Goal: Information Seeking & Learning: Learn about a topic

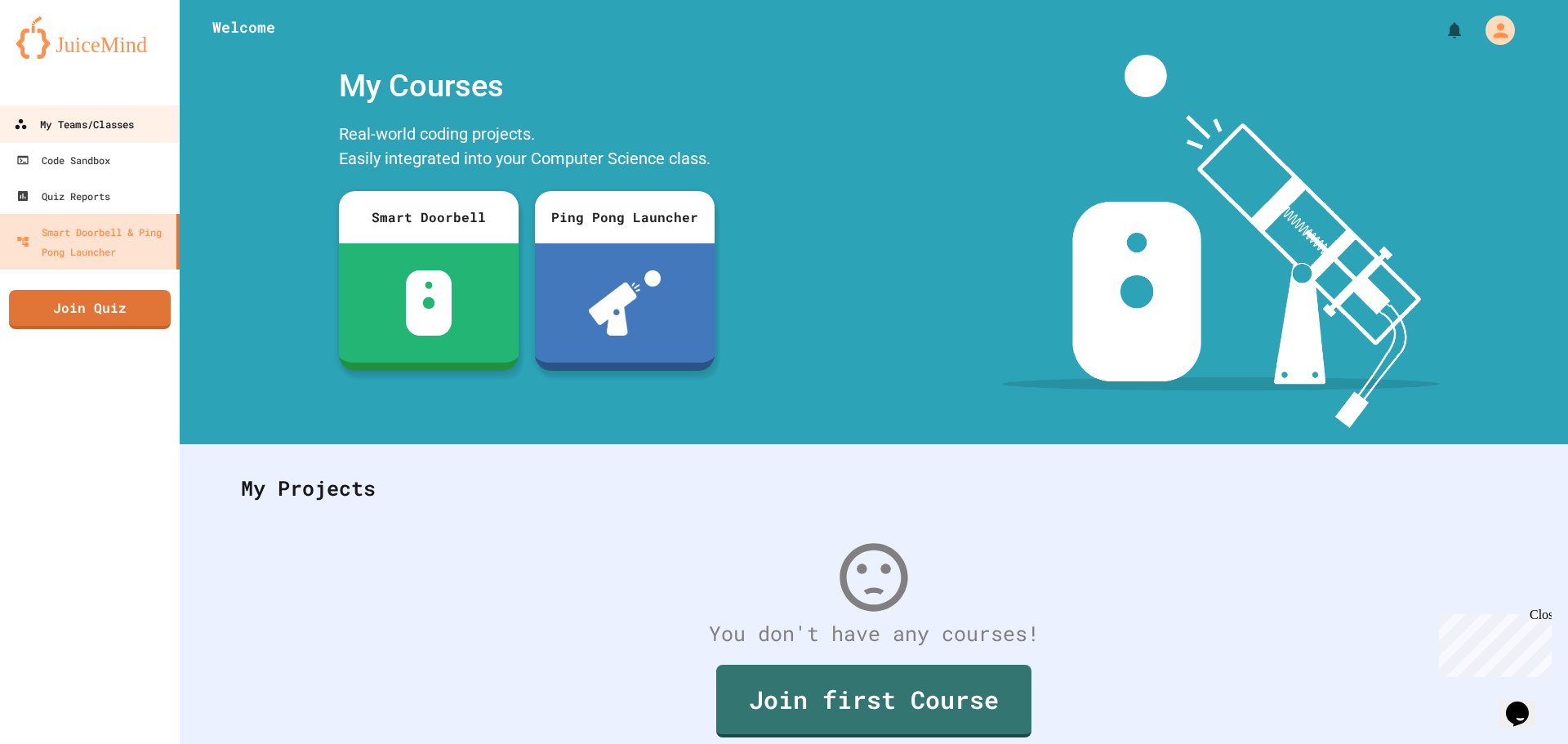
click at [98, 119] on div "My Teams/Classes" at bounding box center [74, 124] width 120 height 21
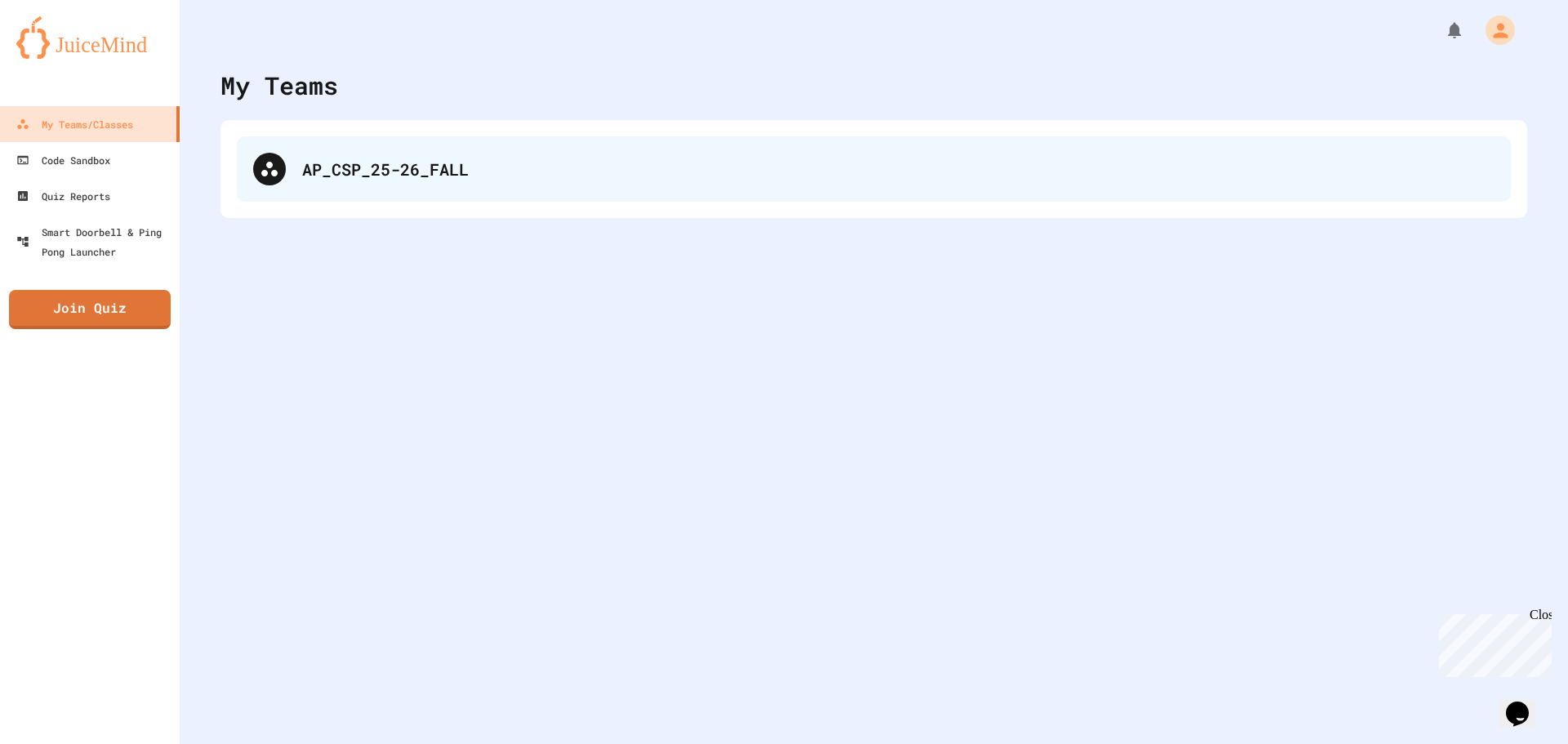
click at [281, 170] on div at bounding box center [269, 168] width 32 height 32
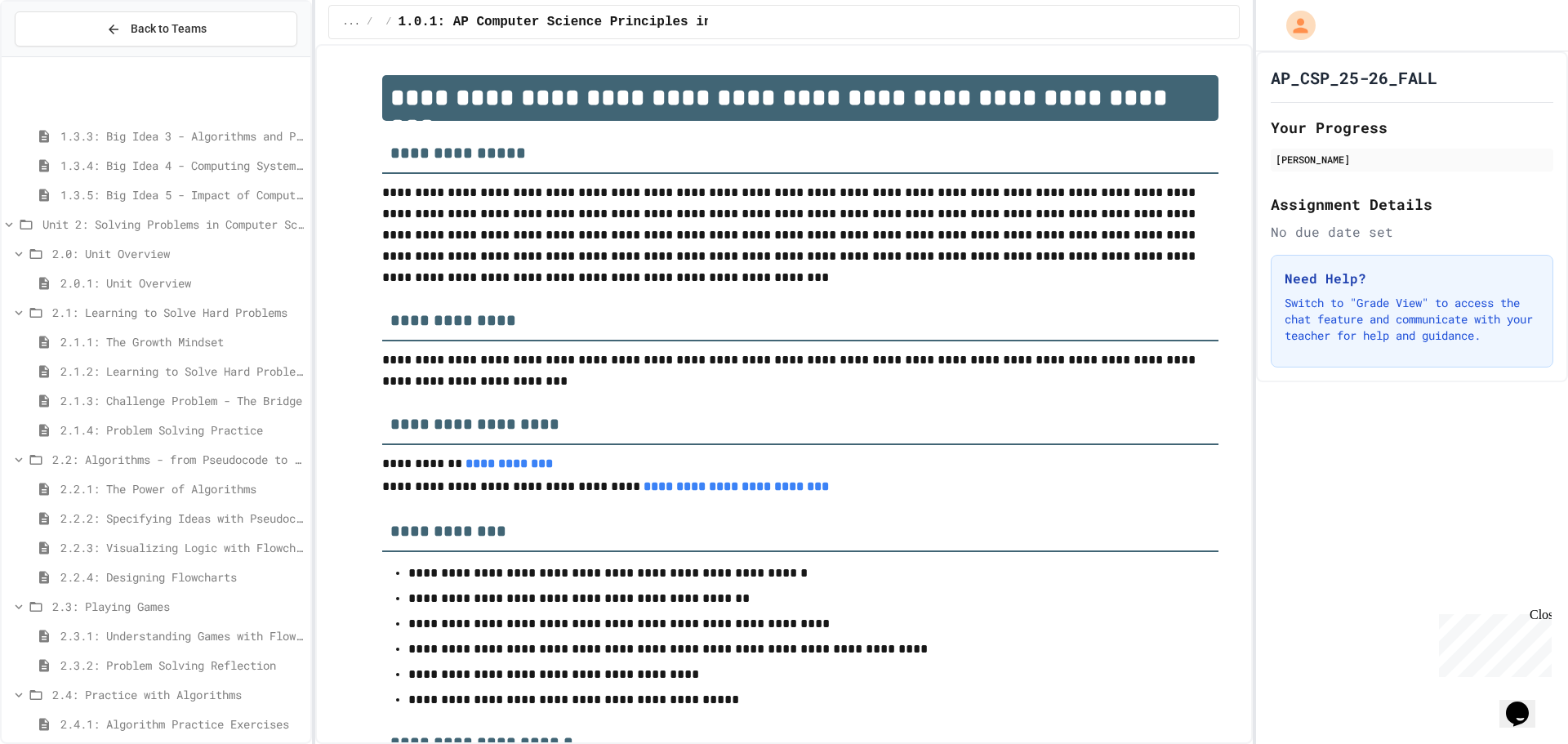
scroll to position [370, 0]
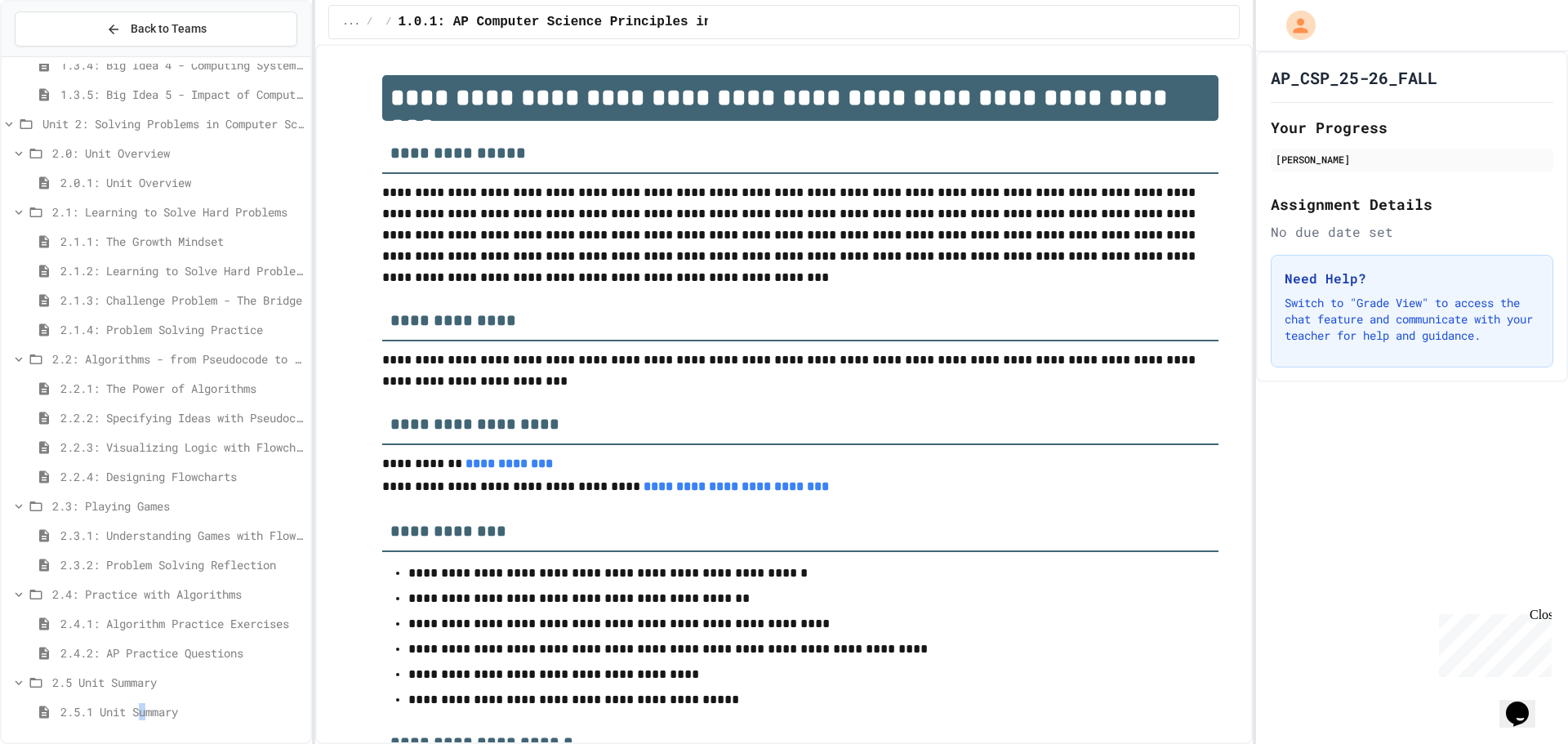
click at [150, 725] on div "2.5.1 Unit Summary" at bounding box center [156, 715] width 309 height 30
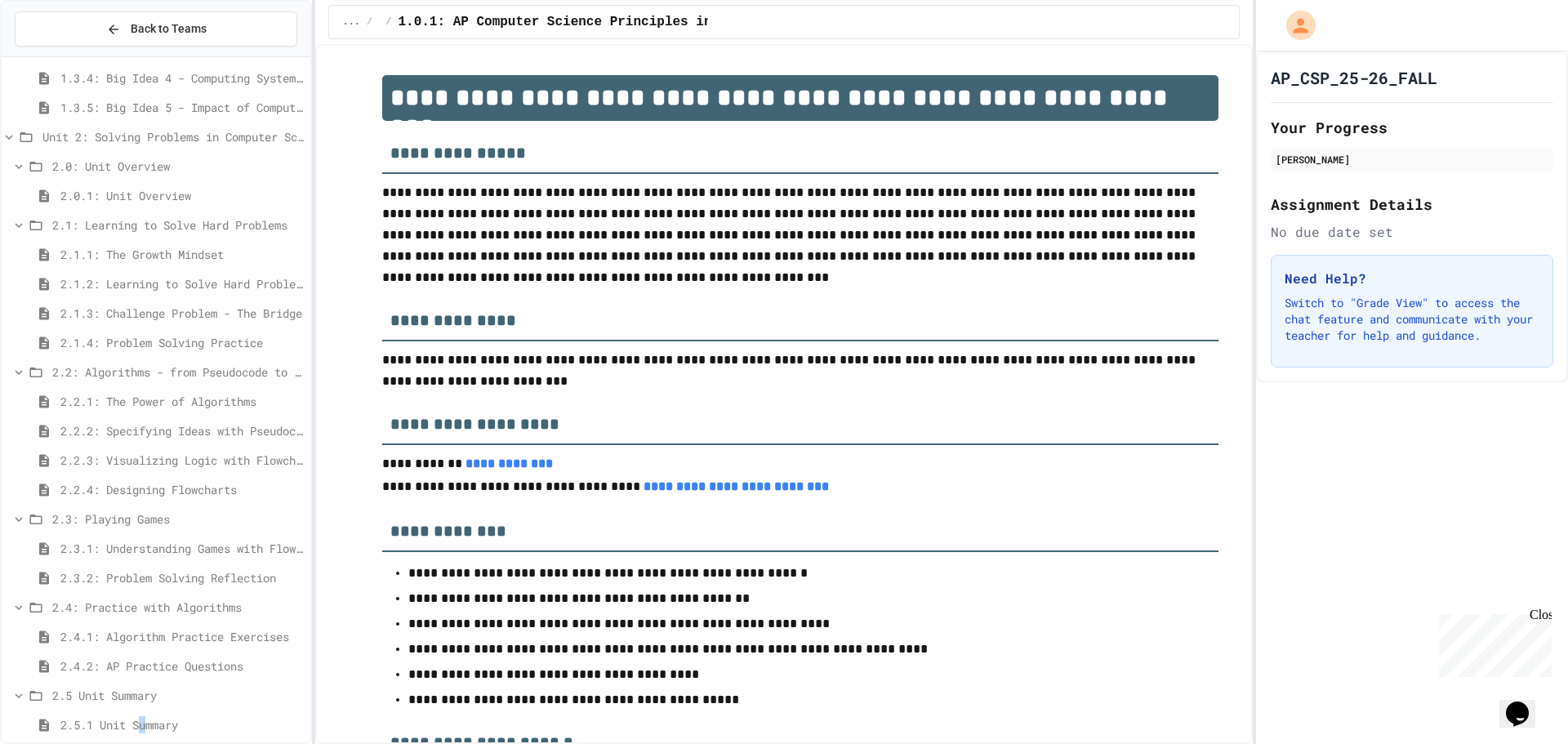
click at [151, 716] on span "2.5.1 Unit Summary" at bounding box center [181, 724] width 243 height 17
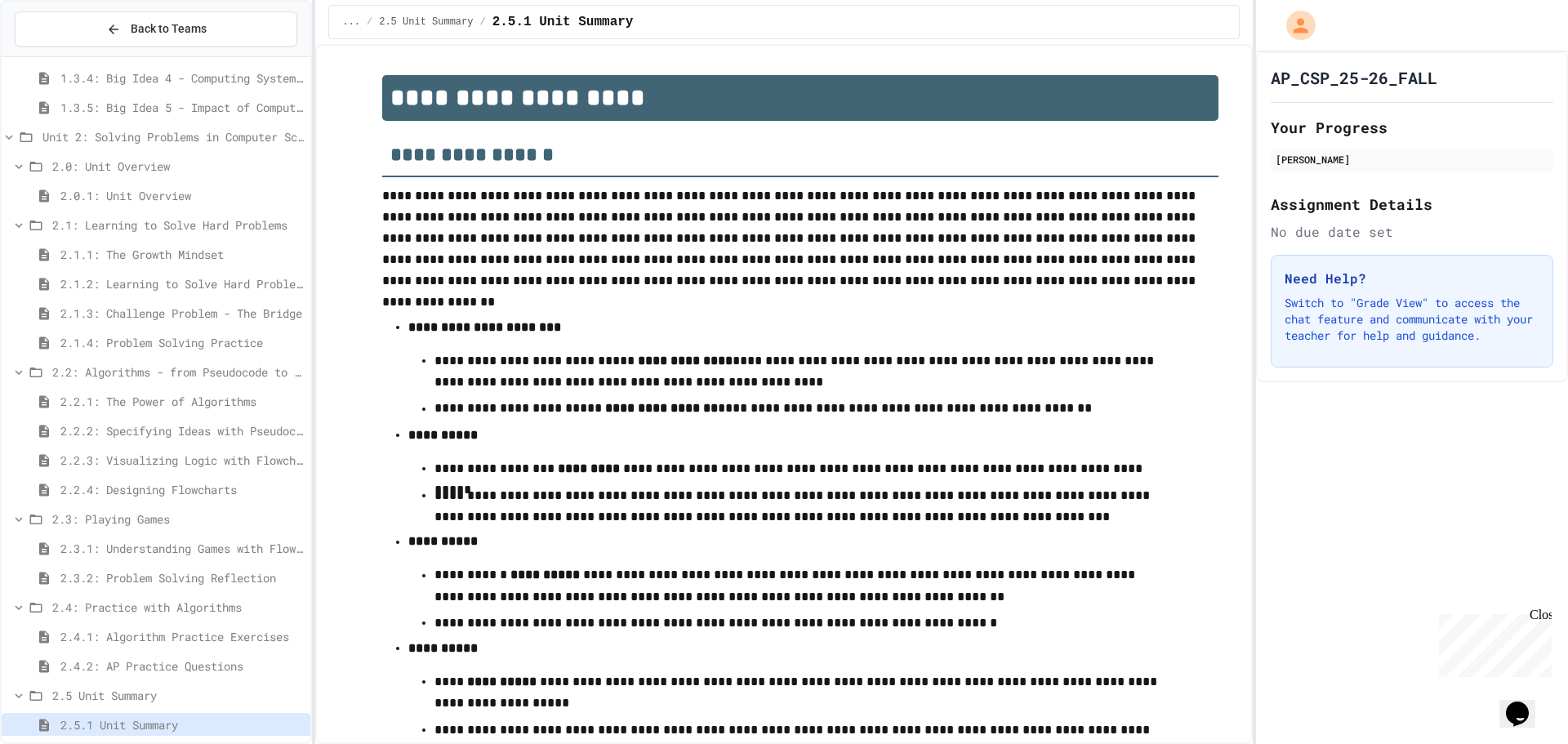
click at [161, 673] on span "2.4.2: AP Practice Questions" at bounding box center [181, 665] width 243 height 17
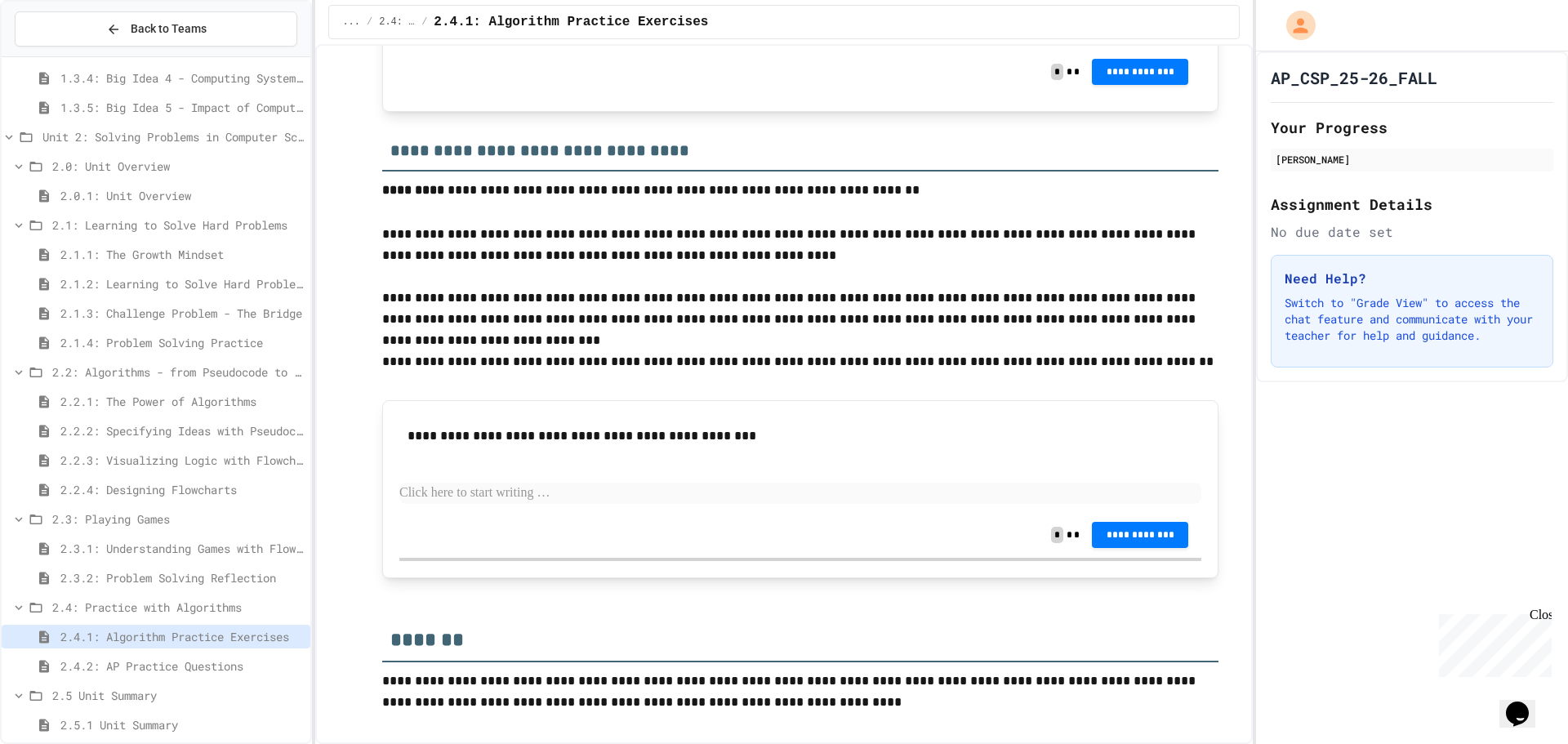
scroll to position [2025, 0]
click at [694, 491] on p at bounding box center [800, 494] width 802 height 22
drag, startPoint x: 431, startPoint y: 482, endPoint x: 441, endPoint y: 483, distance: 10.0
click at [432, 483] on p at bounding box center [800, 494] width 802 height 22
click at [452, 494] on p at bounding box center [800, 494] width 802 height 22
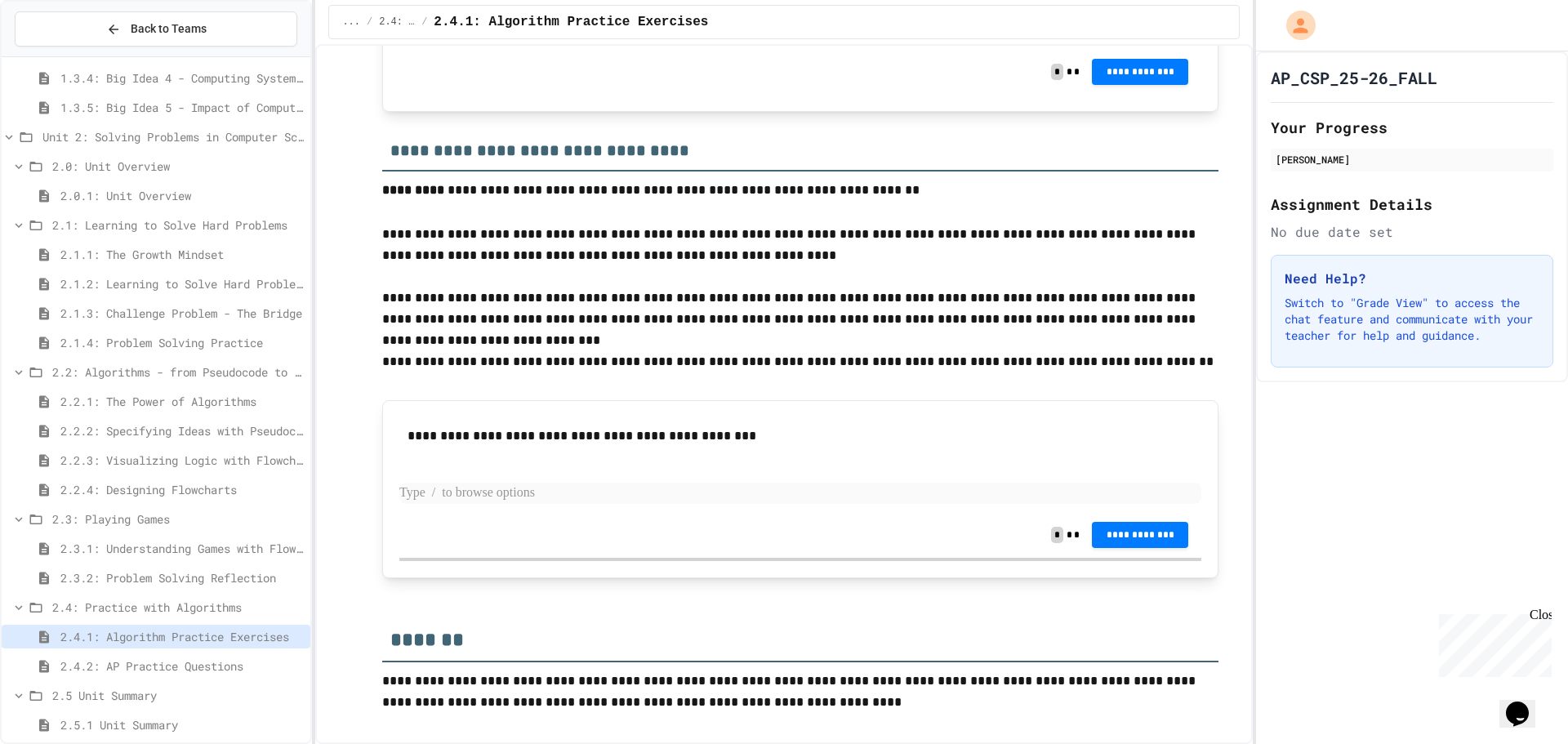
click at [590, 499] on p at bounding box center [800, 494] width 802 height 22
click at [589, 499] on p at bounding box center [800, 494] width 802 height 22
click at [589, 498] on p at bounding box center [800, 494] width 802 height 22
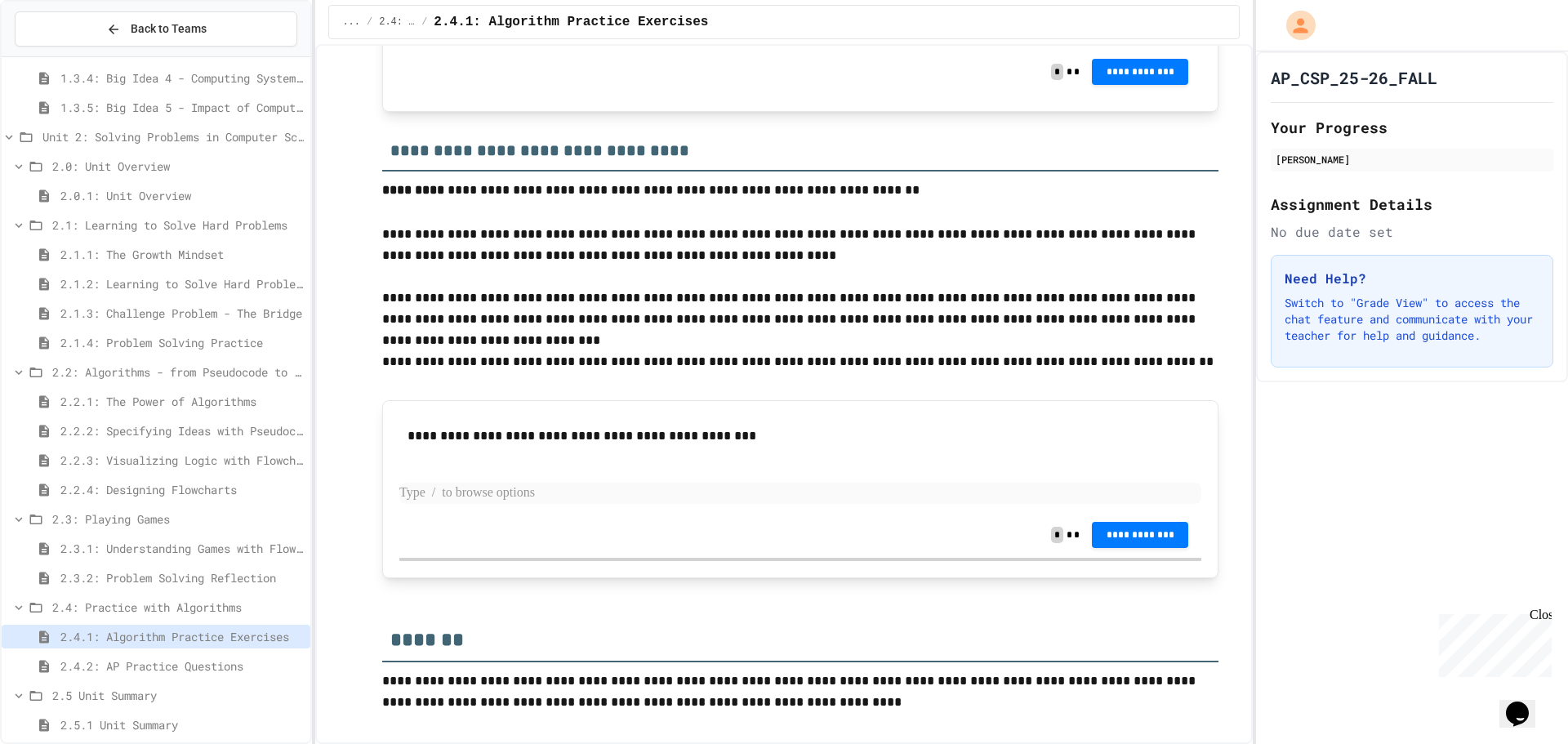
click at [589, 496] on p at bounding box center [800, 494] width 802 height 22
click at [595, 495] on p at bounding box center [800, 494] width 802 height 22
drag, startPoint x: 595, startPoint y: 495, endPoint x: 604, endPoint y: 497, distance: 9.2
click at [600, 495] on p at bounding box center [800, 494] width 802 height 22
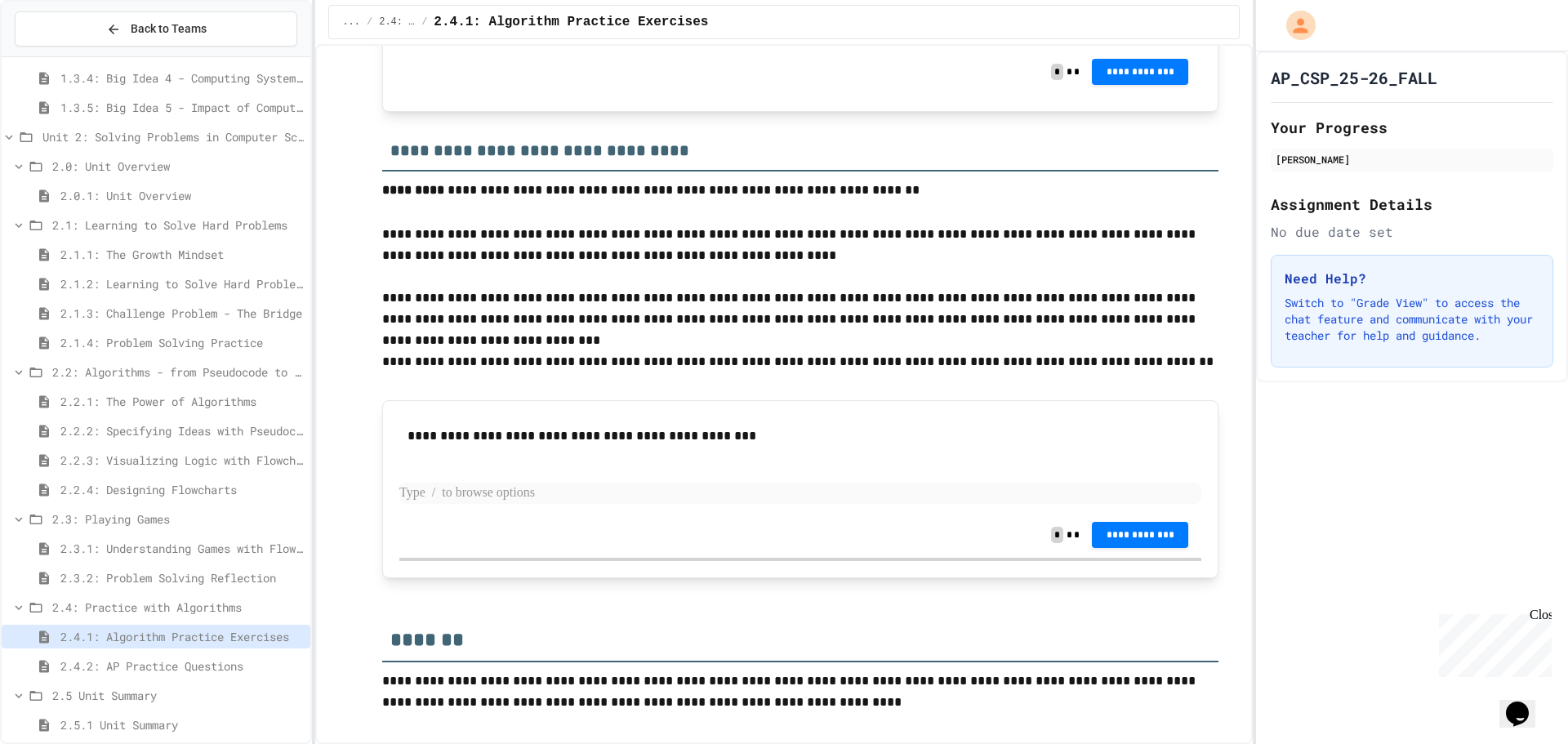
click at [604, 497] on p at bounding box center [800, 494] width 802 height 22
click at [604, 496] on p at bounding box center [800, 494] width 802 height 22
click at [604, 495] on p at bounding box center [800, 494] width 802 height 22
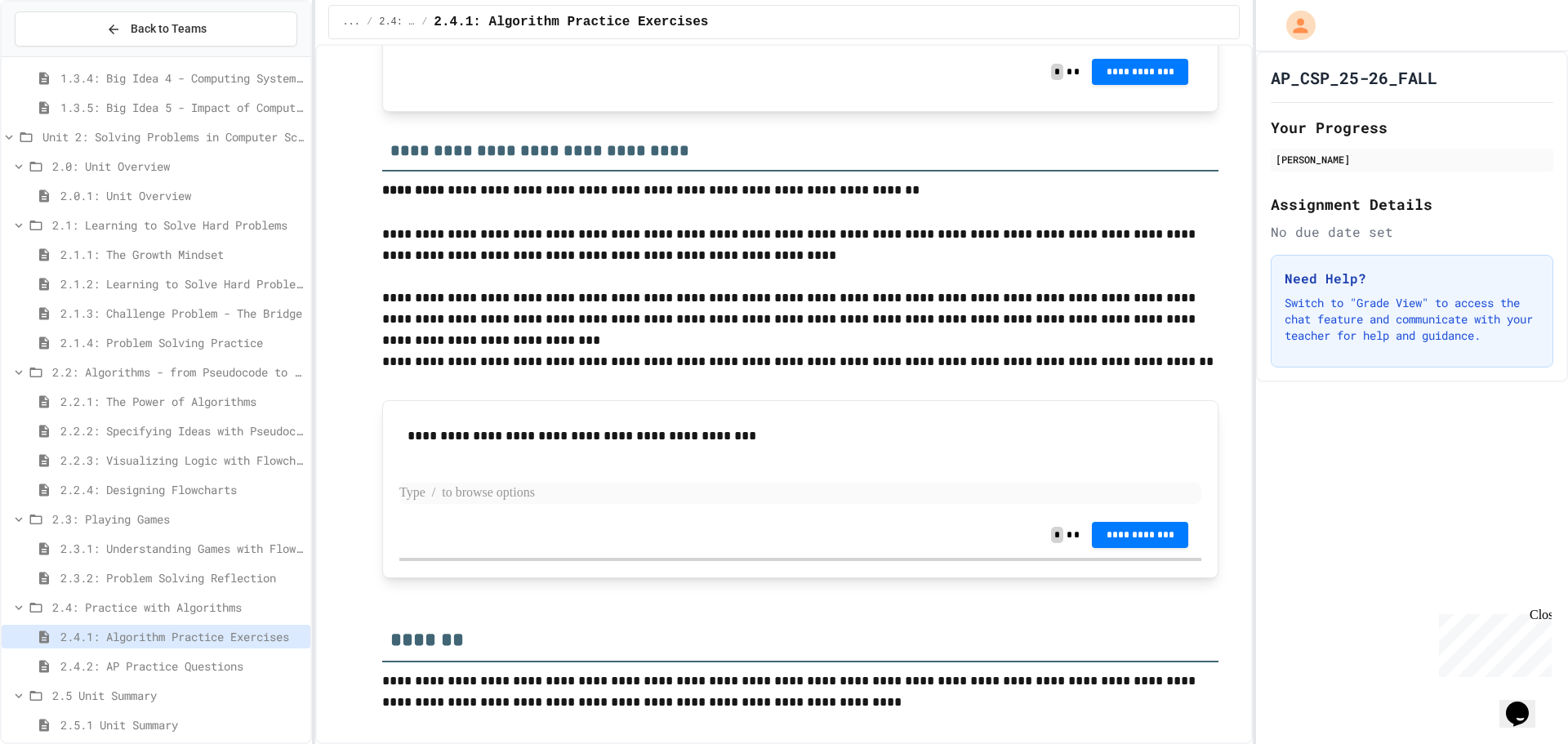
click at [604, 495] on p at bounding box center [800, 494] width 802 height 22
click at [604, 491] on p at bounding box center [800, 494] width 802 height 22
click at [604, 492] on p at bounding box center [800, 494] width 802 height 22
click at [604, 494] on p at bounding box center [800, 494] width 802 height 22
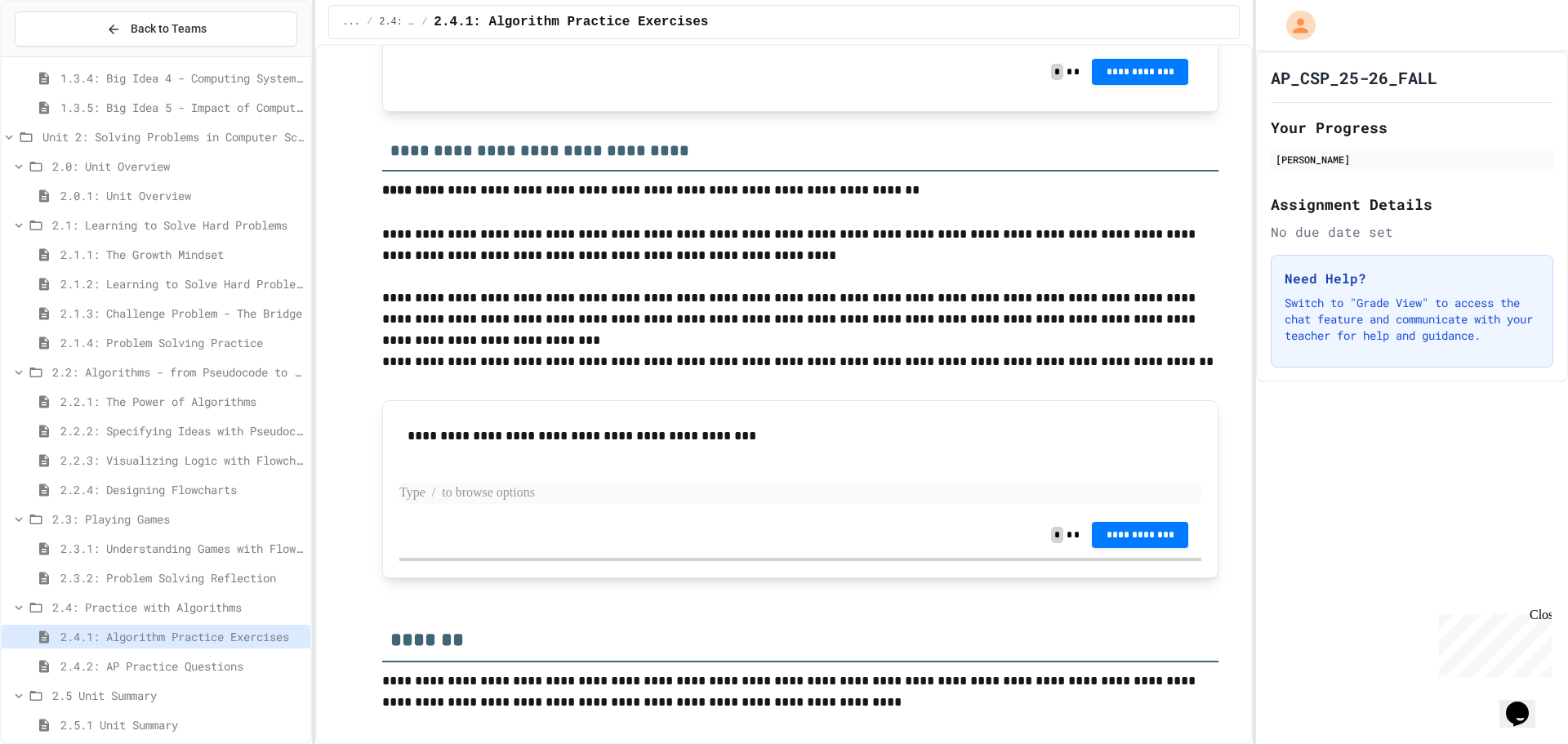
click at [604, 494] on p at bounding box center [800, 494] width 802 height 22
click at [604, 493] on p at bounding box center [800, 494] width 802 height 22
drag, startPoint x: 513, startPoint y: 518, endPoint x: 506, endPoint y: 508, distance: 12.2
click at [511, 513] on div "**********" at bounding box center [800, 535] width 802 height 46
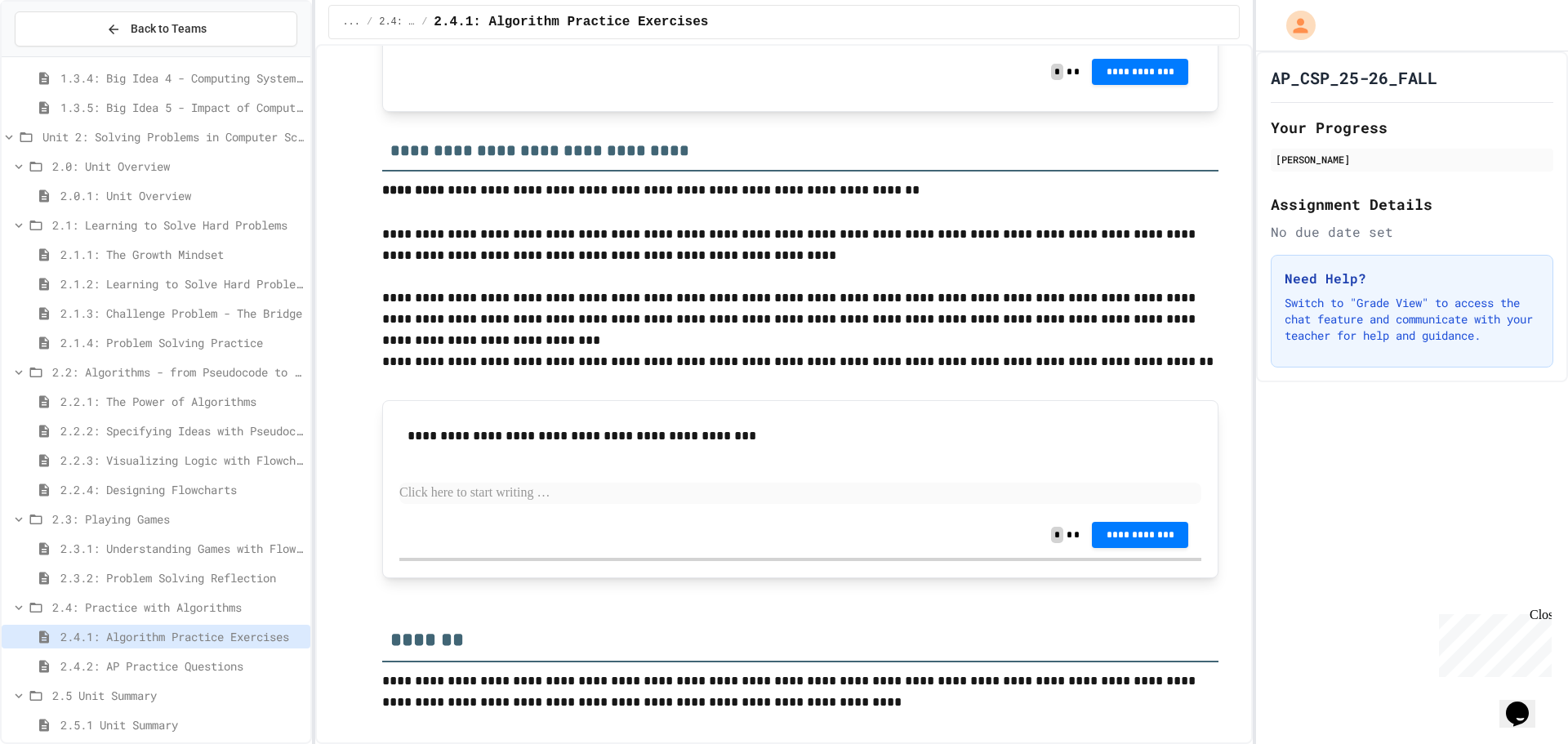
click at [504, 508] on div "**********" at bounding box center [800, 465] width 802 height 94
click at [504, 503] on p at bounding box center [800, 494] width 802 height 22
click at [506, 498] on p at bounding box center [800, 494] width 802 height 22
click at [506, 497] on p at bounding box center [800, 494] width 802 height 22
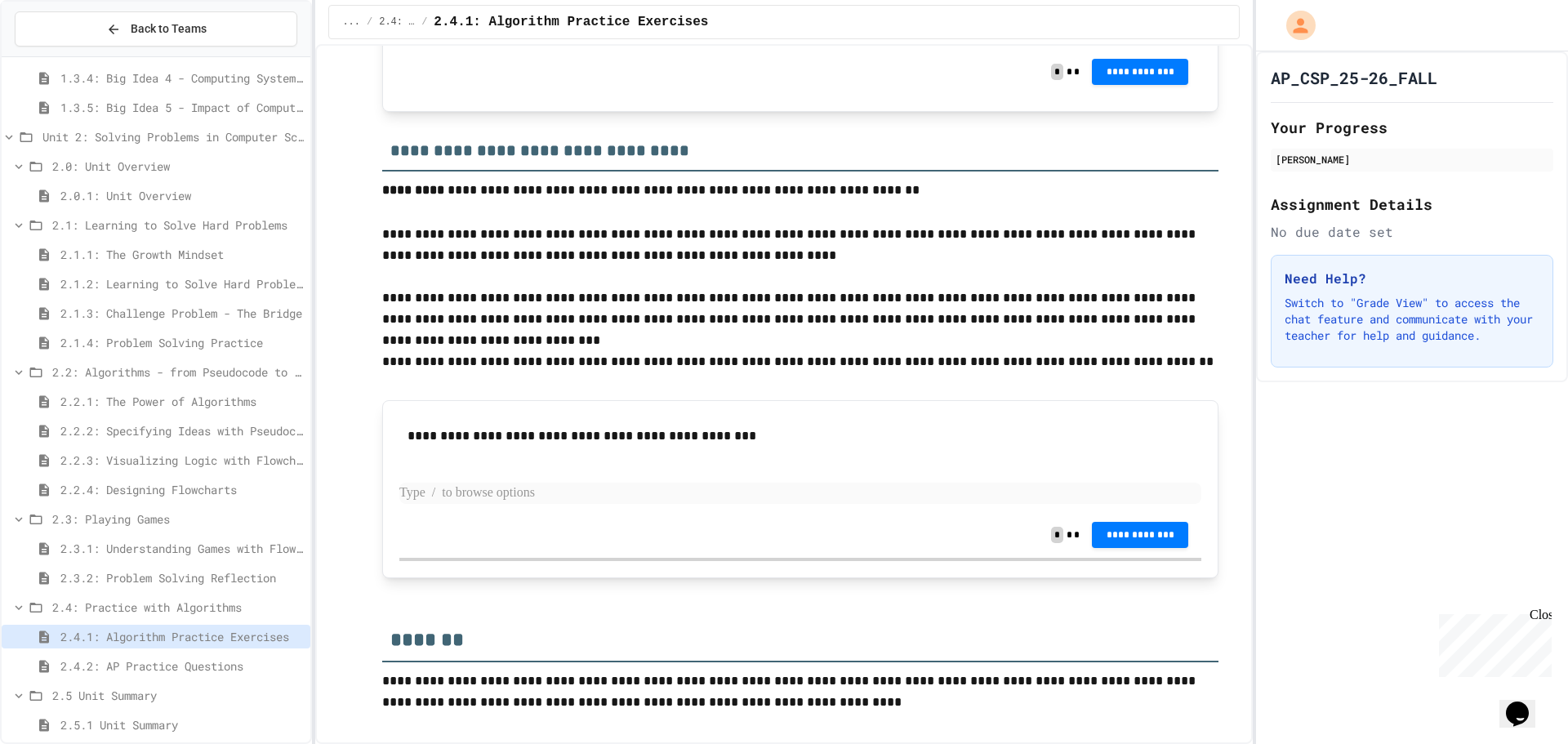
click at [506, 495] on p at bounding box center [800, 494] width 802 height 22
click at [551, 502] on p at bounding box center [800, 494] width 802 height 22
click at [551, 500] on p at bounding box center [800, 494] width 802 height 22
click at [551, 499] on p at bounding box center [800, 494] width 802 height 22
click at [554, 517] on div "**********" at bounding box center [800, 489] width 802 height 144
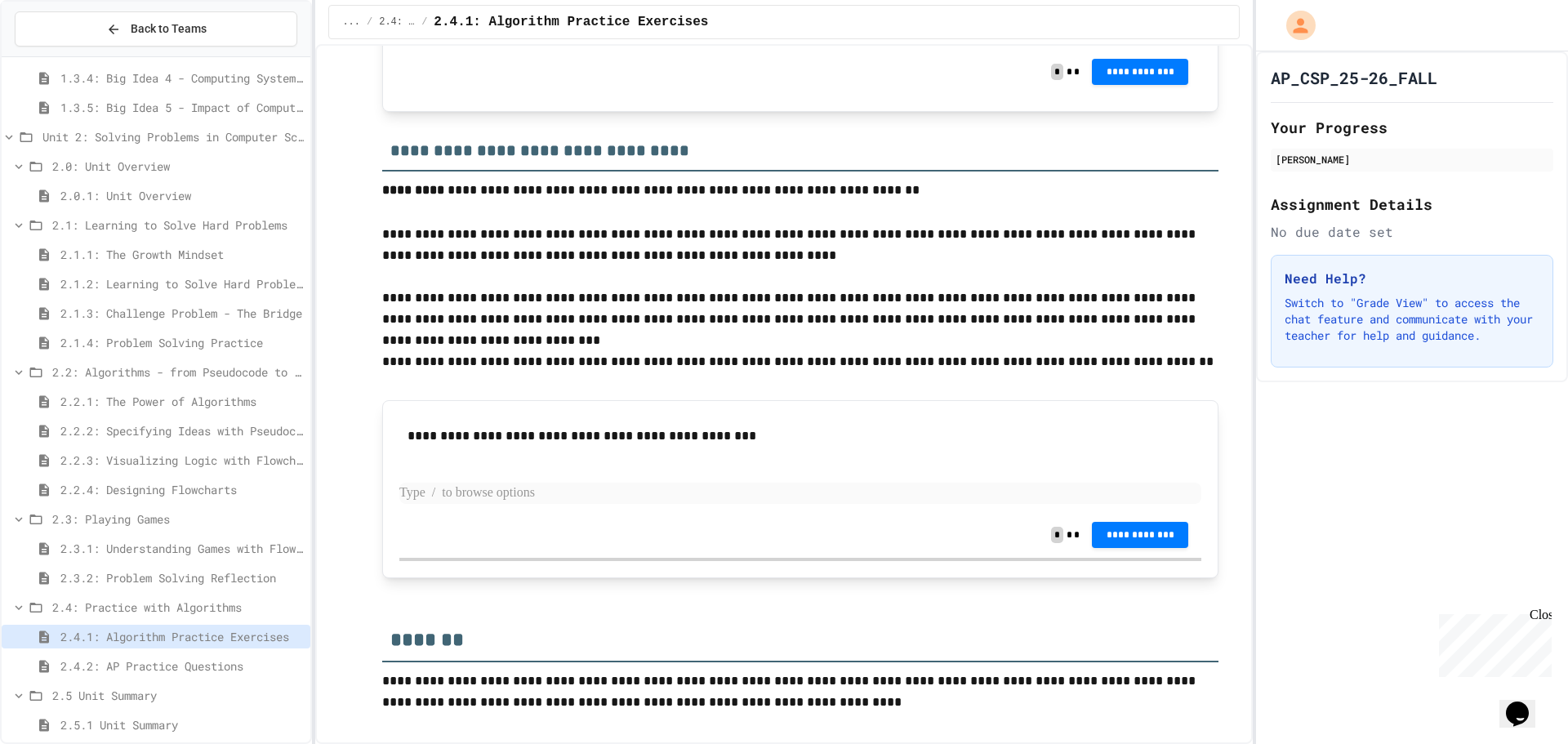
click at [557, 508] on div "**********" at bounding box center [800, 465] width 802 height 94
click at [554, 496] on p at bounding box center [800, 494] width 802 height 22
drag, startPoint x: 568, startPoint y: 508, endPoint x: 568, endPoint y: 517, distance: 9.0
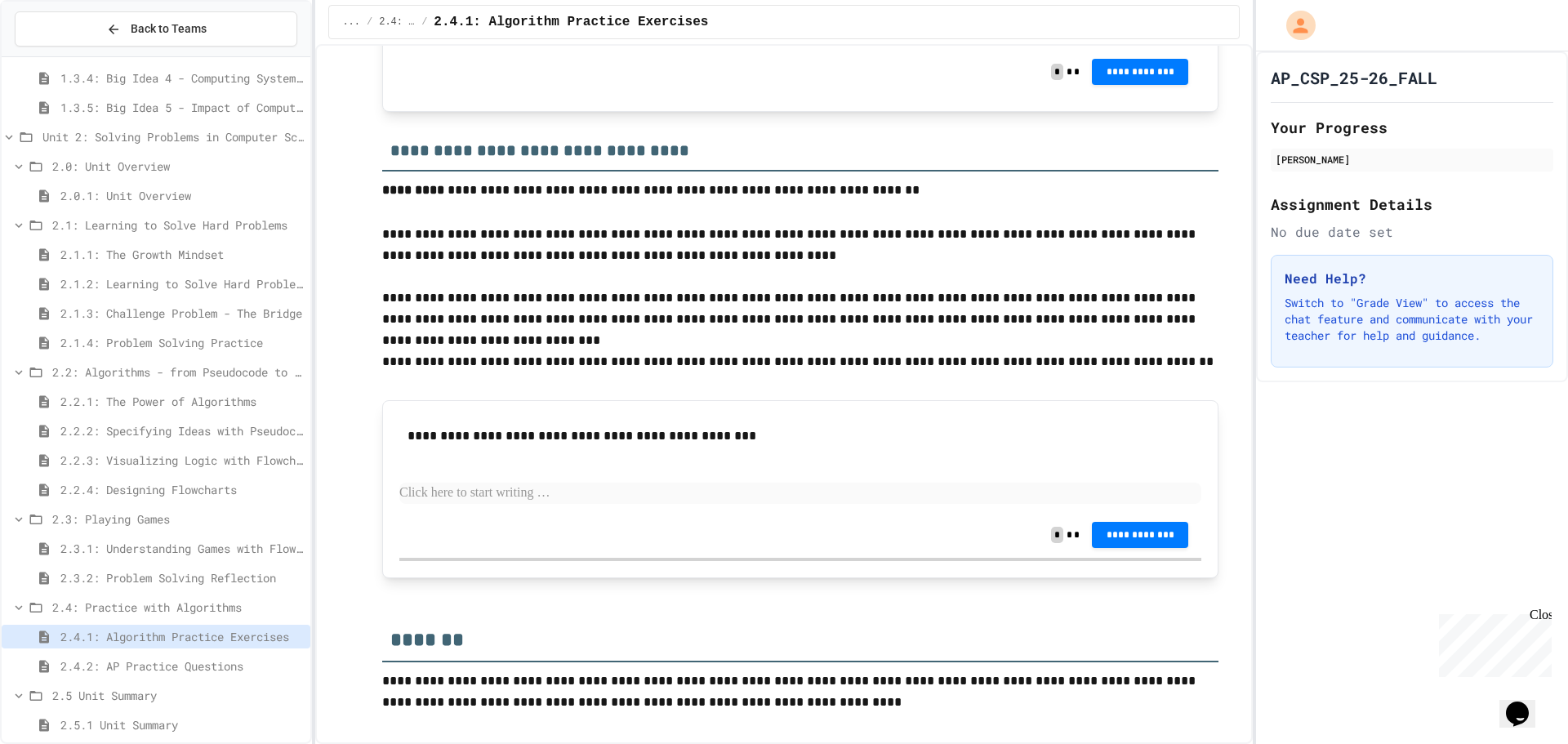
scroll to position [1944, 0]
drag, startPoint x: 582, startPoint y: 524, endPoint x: 529, endPoint y: 589, distance: 83.9
click at [529, 513] on div "**********" at bounding box center [800, 465] width 802 height 94
click at [699, 504] on p at bounding box center [800, 494] width 802 height 22
click at [705, 513] on div "**********" at bounding box center [800, 465] width 802 height 94
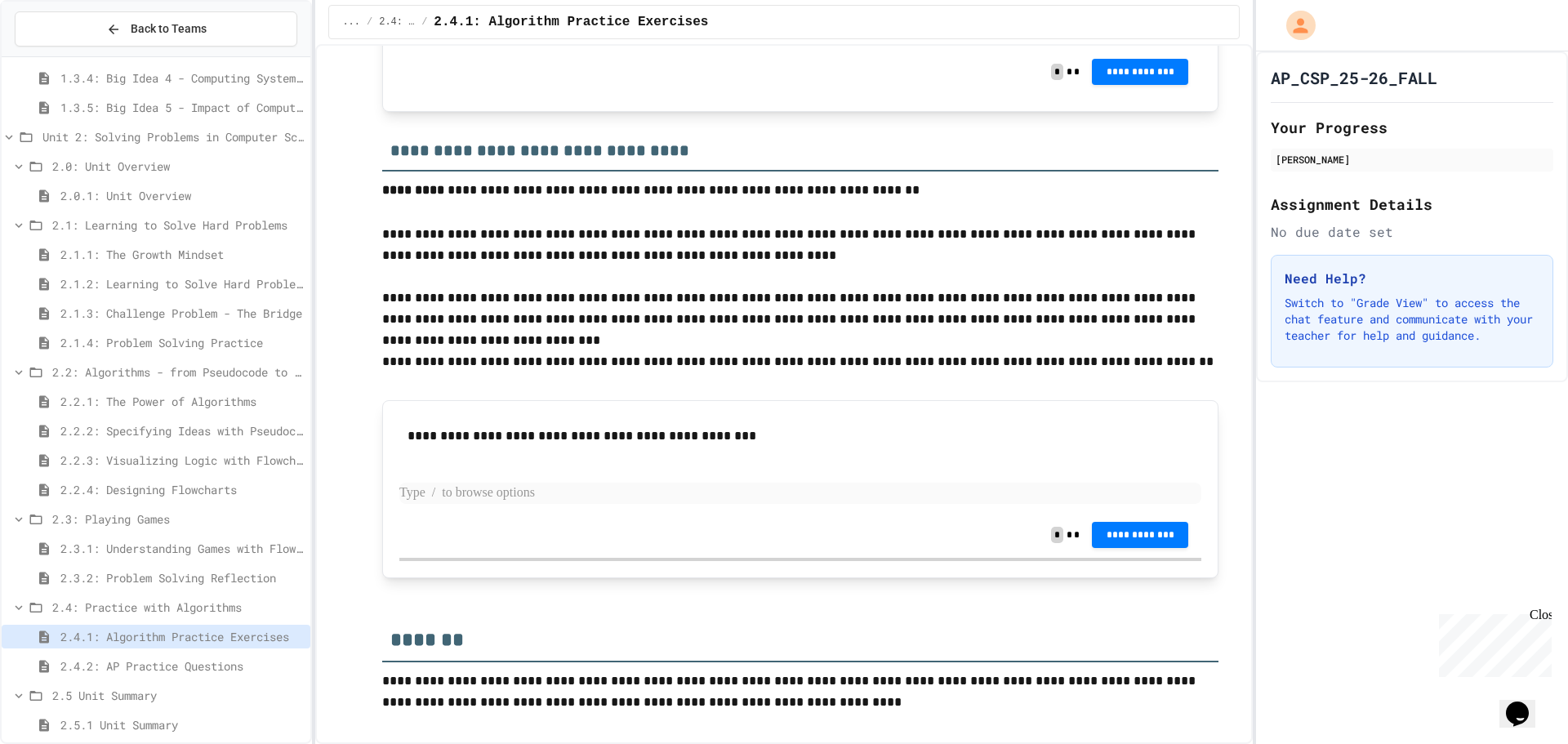
click at [705, 504] on p at bounding box center [800, 494] width 802 height 22
drag, startPoint x: 366, startPoint y: 252, endPoint x: 372, endPoint y: 244, distance: 10.0
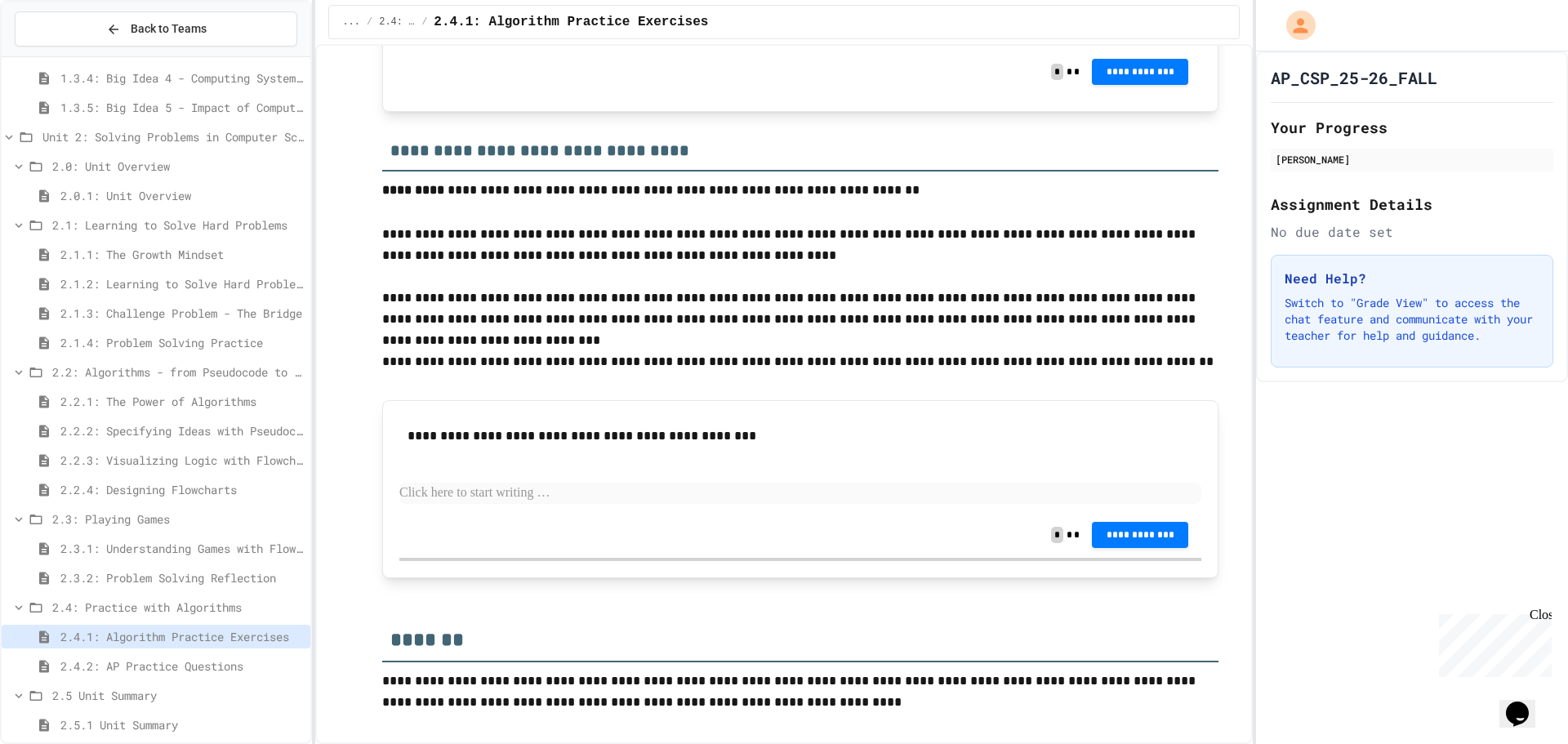
drag, startPoint x: 364, startPoint y: 258, endPoint x: 358, endPoint y: 252, distance: 8.5
drag, startPoint x: 358, startPoint y: 251, endPoint x: 392, endPoint y: 271, distance: 39.4
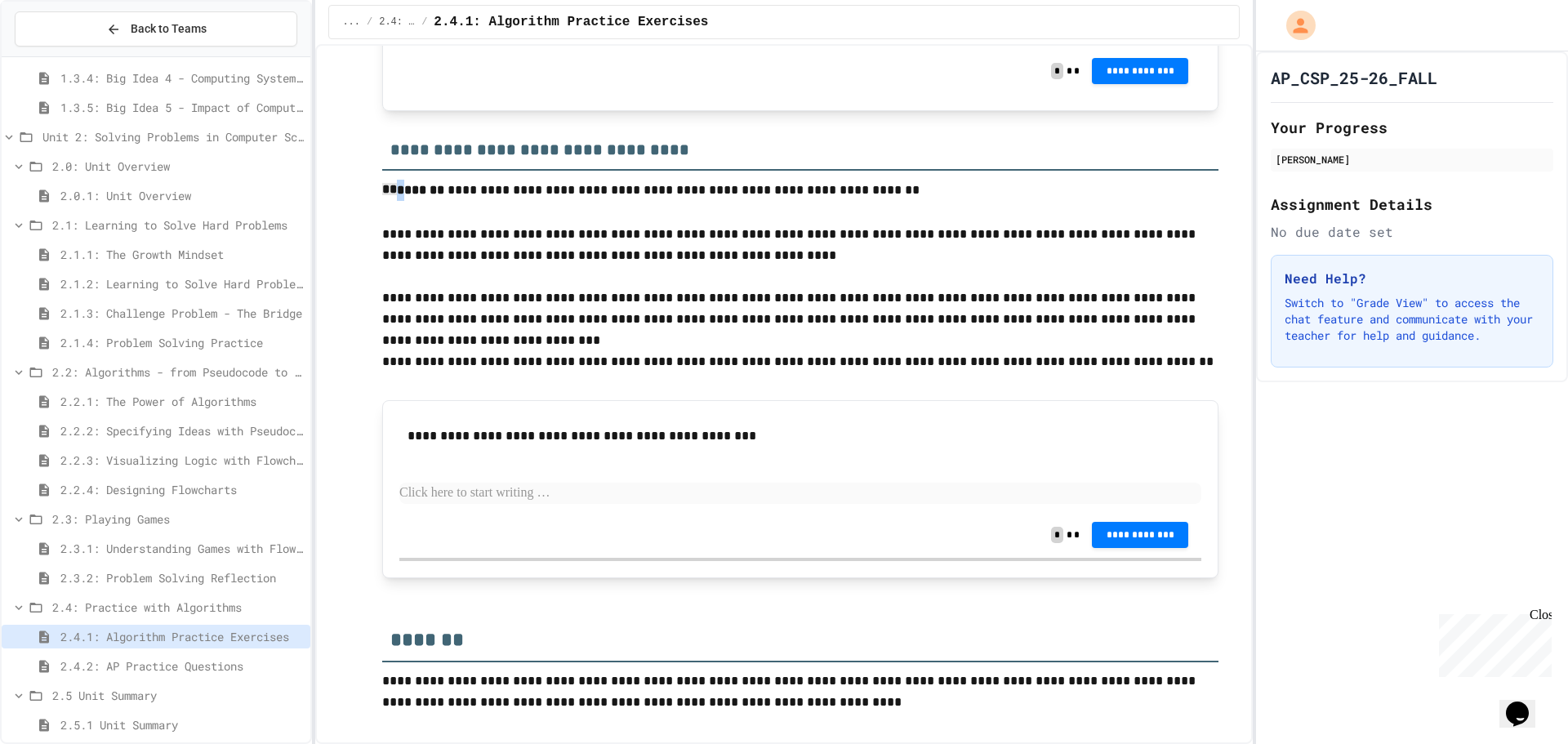
click at [393, 203] on p "**********" at bounding box center [801, 191] width 836 height 24
drag, startPoint x: 434, startPoint y: 272, endPoint x: 442, endPoint y: 270, distance: 8.2
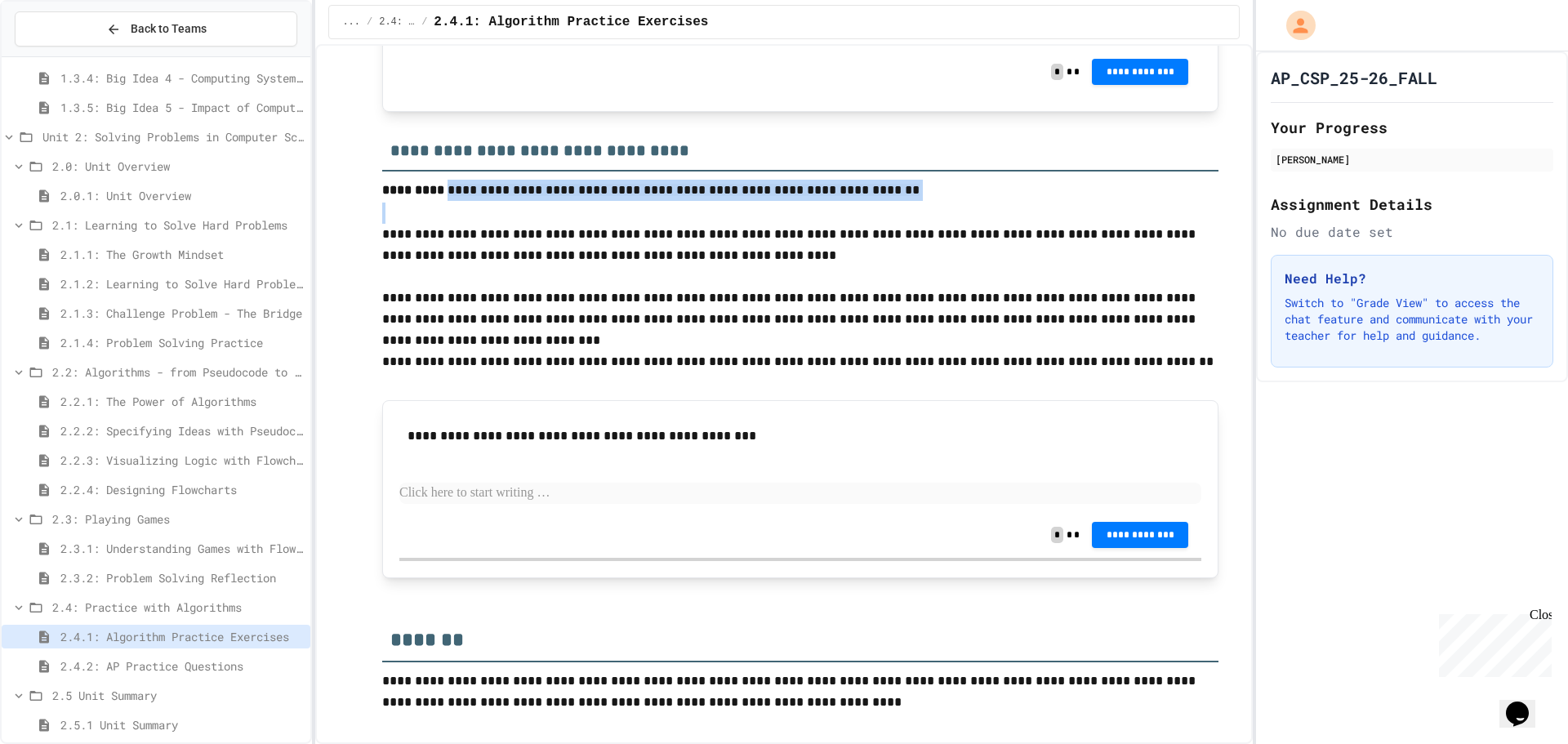
click at [495, 224] on p at bounding box center [801, 214] width 836 height 22
click at [418, 224] on p at bounding box center [801, 214] width 836 height 22
click at [321, 258] on div "**********" at bounding box center [784, 372] width 1568 height 744
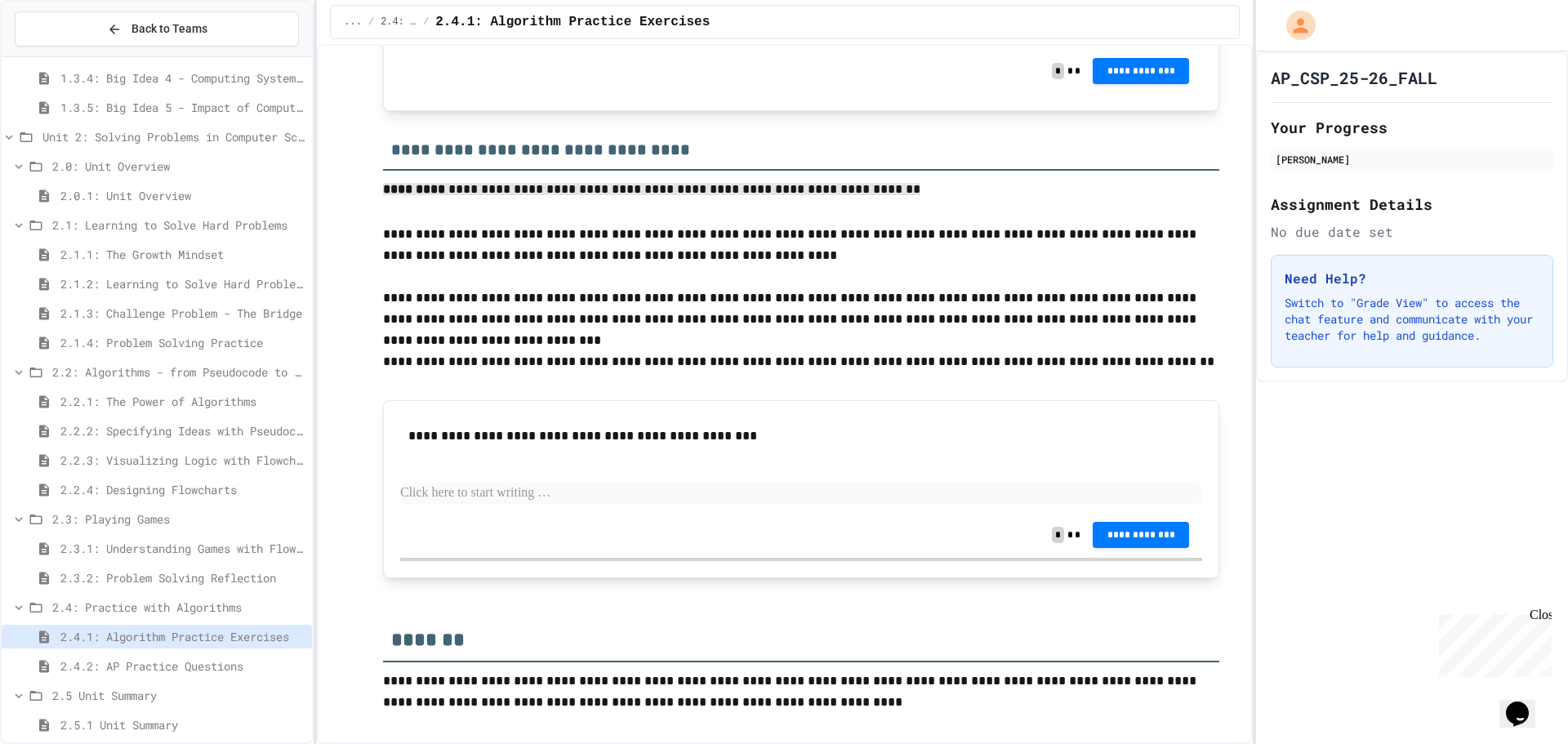
click at [555, 504] on p at bounding box center [801, 494] width 802 height 22
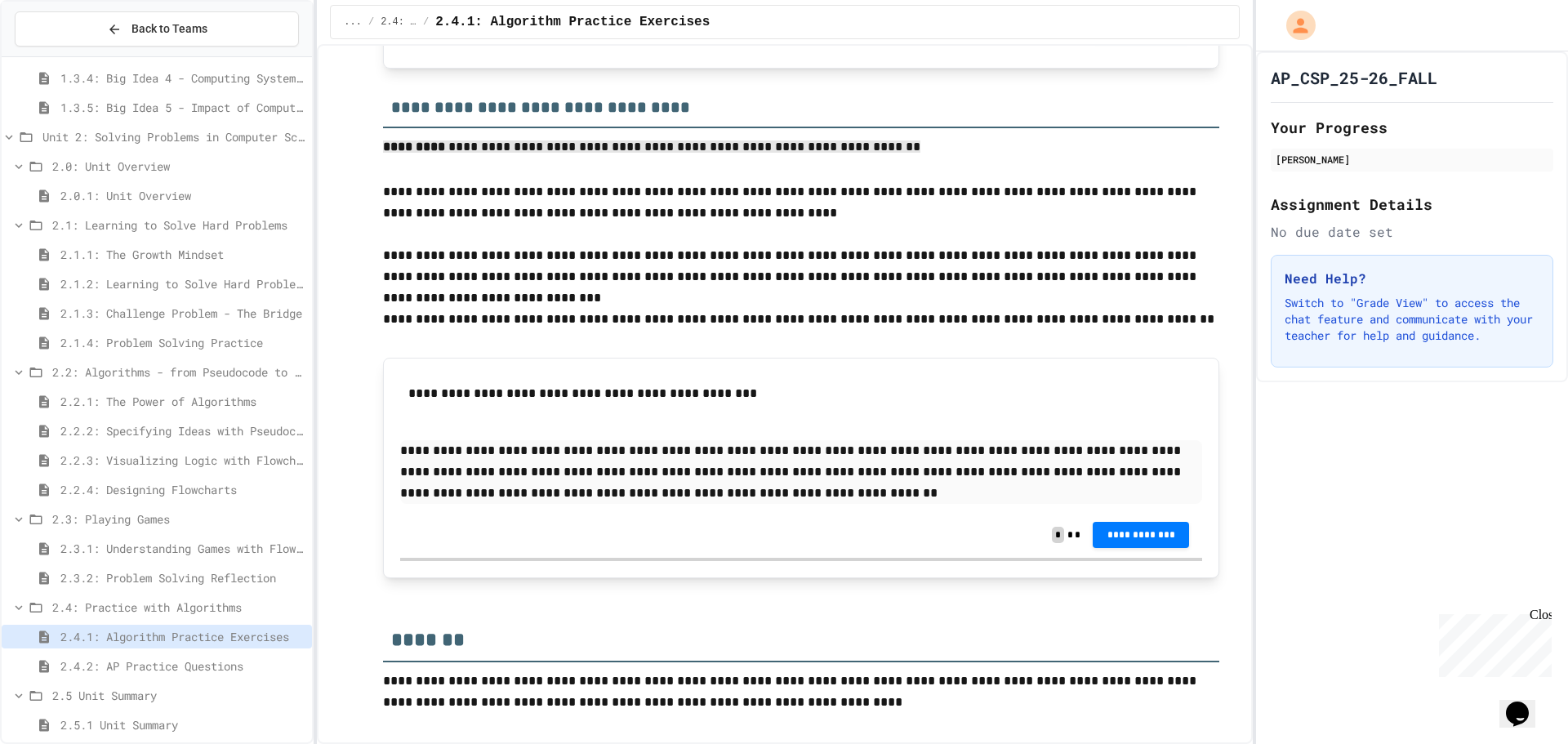
click at [1116, 548] on button "**********" at bounding box center [1141, 535] width 96 height 27
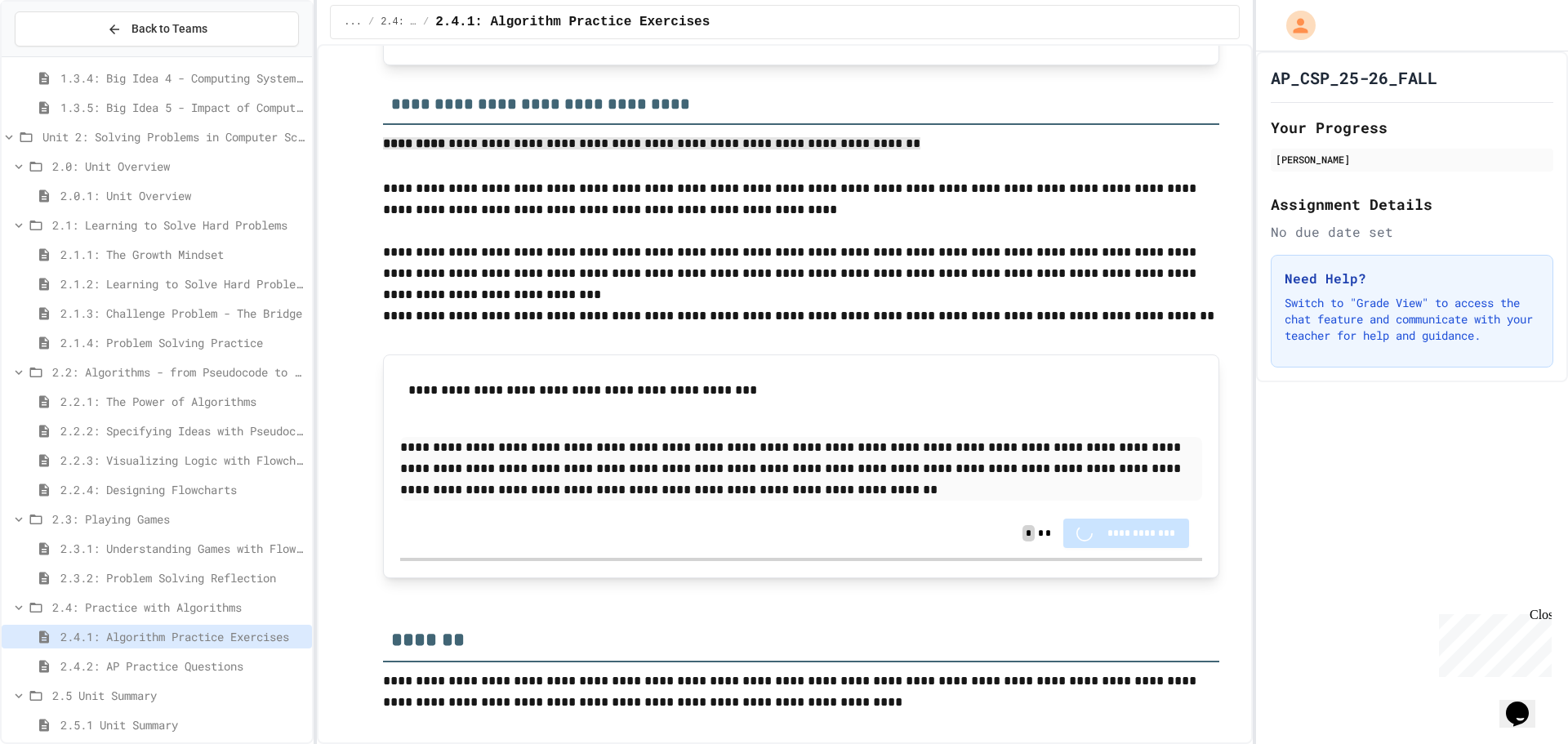
drag, startPoint x: 1001, startPoint y: 451, endPoint x: 1002, endPoint y: 460, distance: 9.1
drag, startPoint x: 695, startPoint y: 354, endPoint x: 1388, endPoint y: 388, distance: 693.8
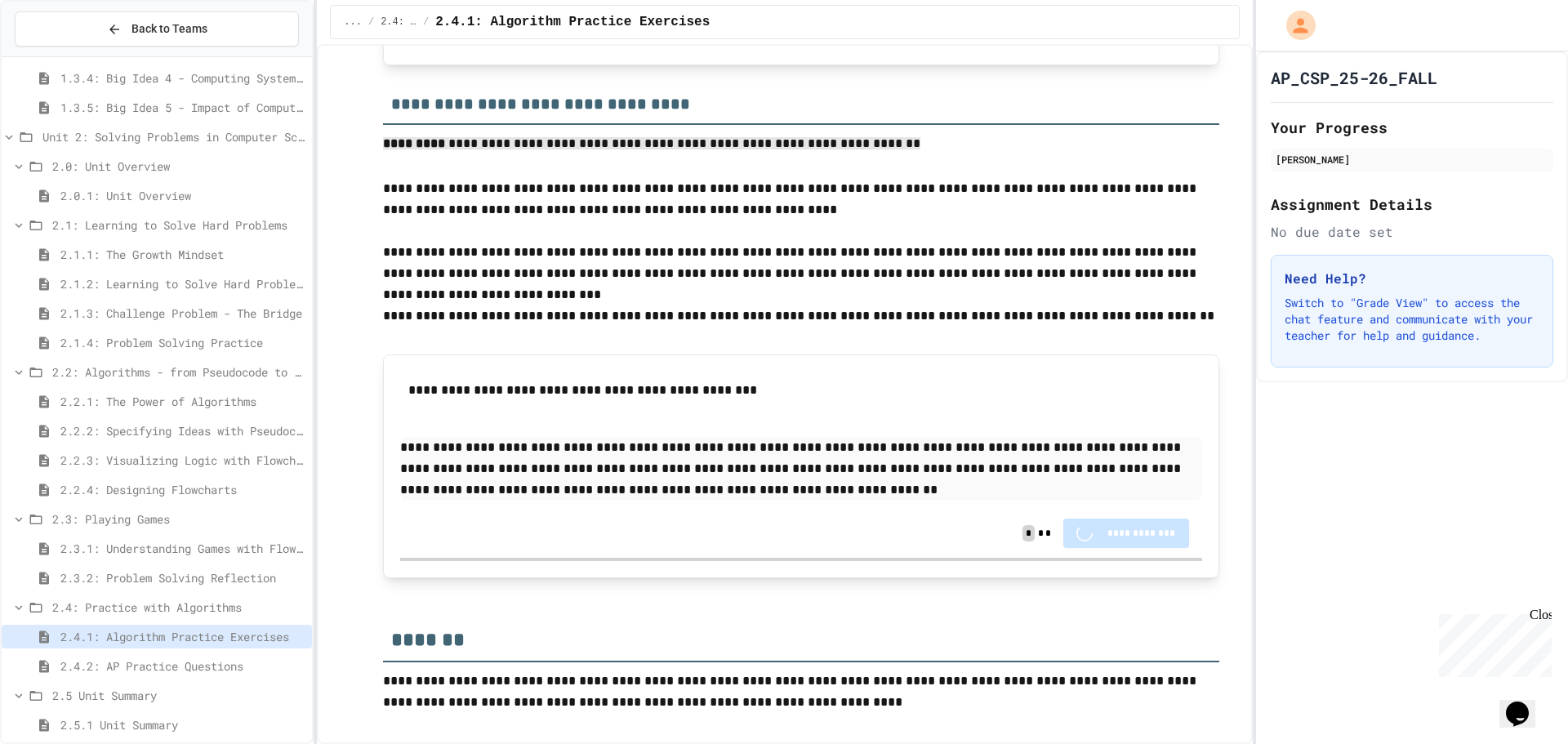
drag, startPoint x: 1222, startPoint y: 352, endPoint x: 1360, endPoint y: 349, distance: 138.0
drag, startPoint x: 142, startPoint y: 576, endPoint x: 475, endPoint y: 501, distance: 341.3
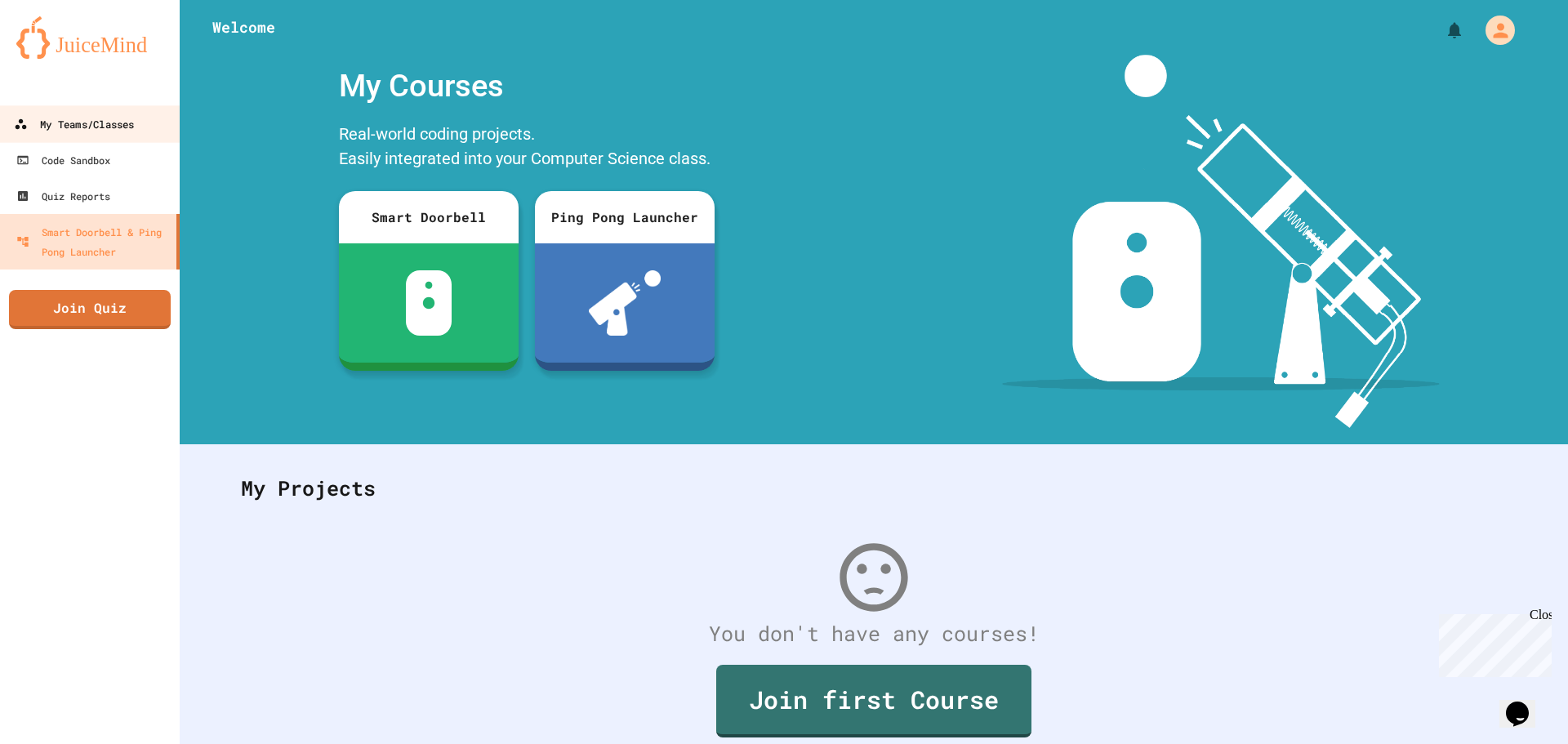
click at [141, 127] on link "My Teams/Classes" at bounding box center [90, 123] width 185 height 36
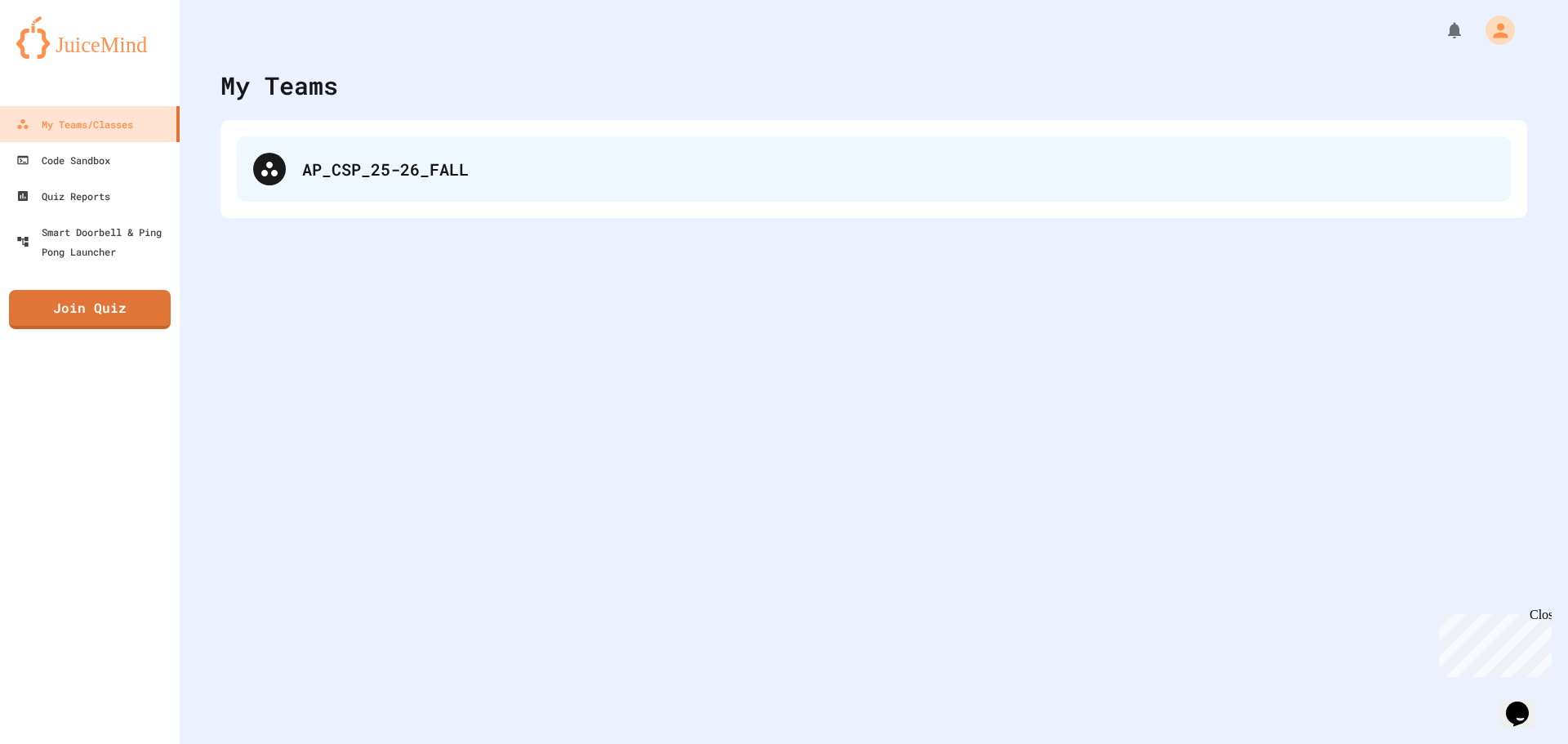
click at [554, 156] on div "AP_CSP_25-26_FALL" at bounding box center [898, 168] width 1192 height 25
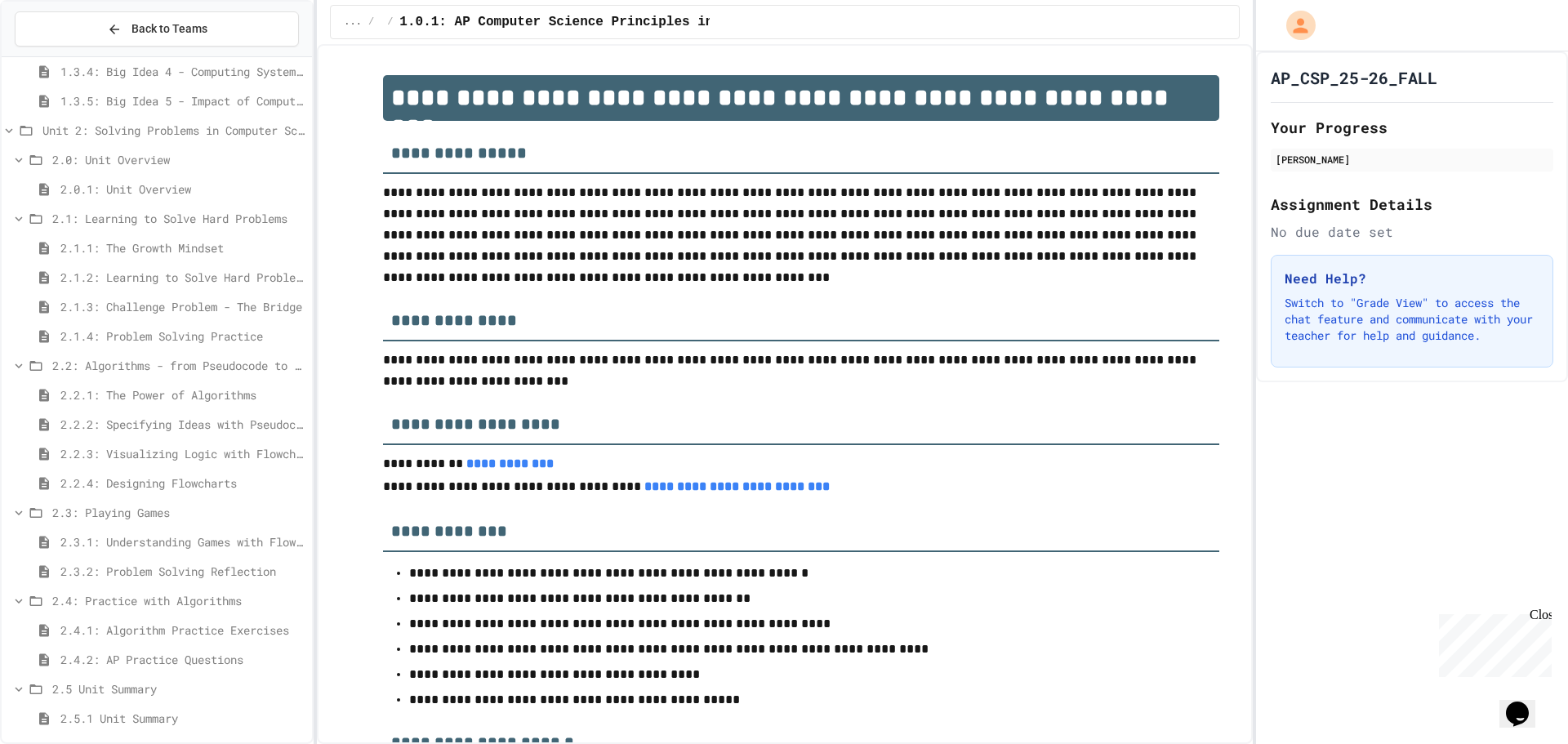
scroll to position [370, 0]
click at [138, 713] on span "2.5.1 Unit Summary" at bounding box center [182, 712] width 245 height 17
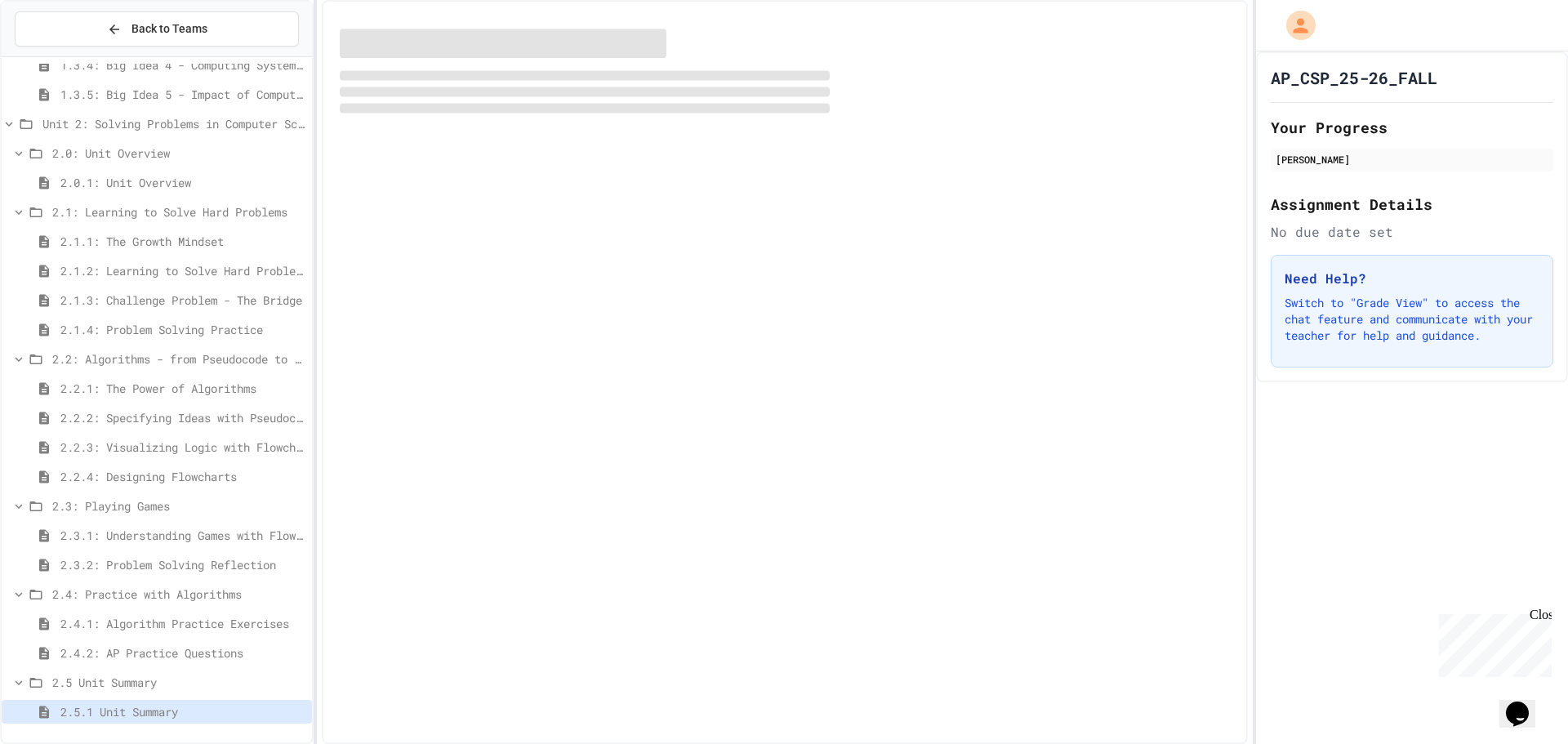
scroll to position [357, 0]
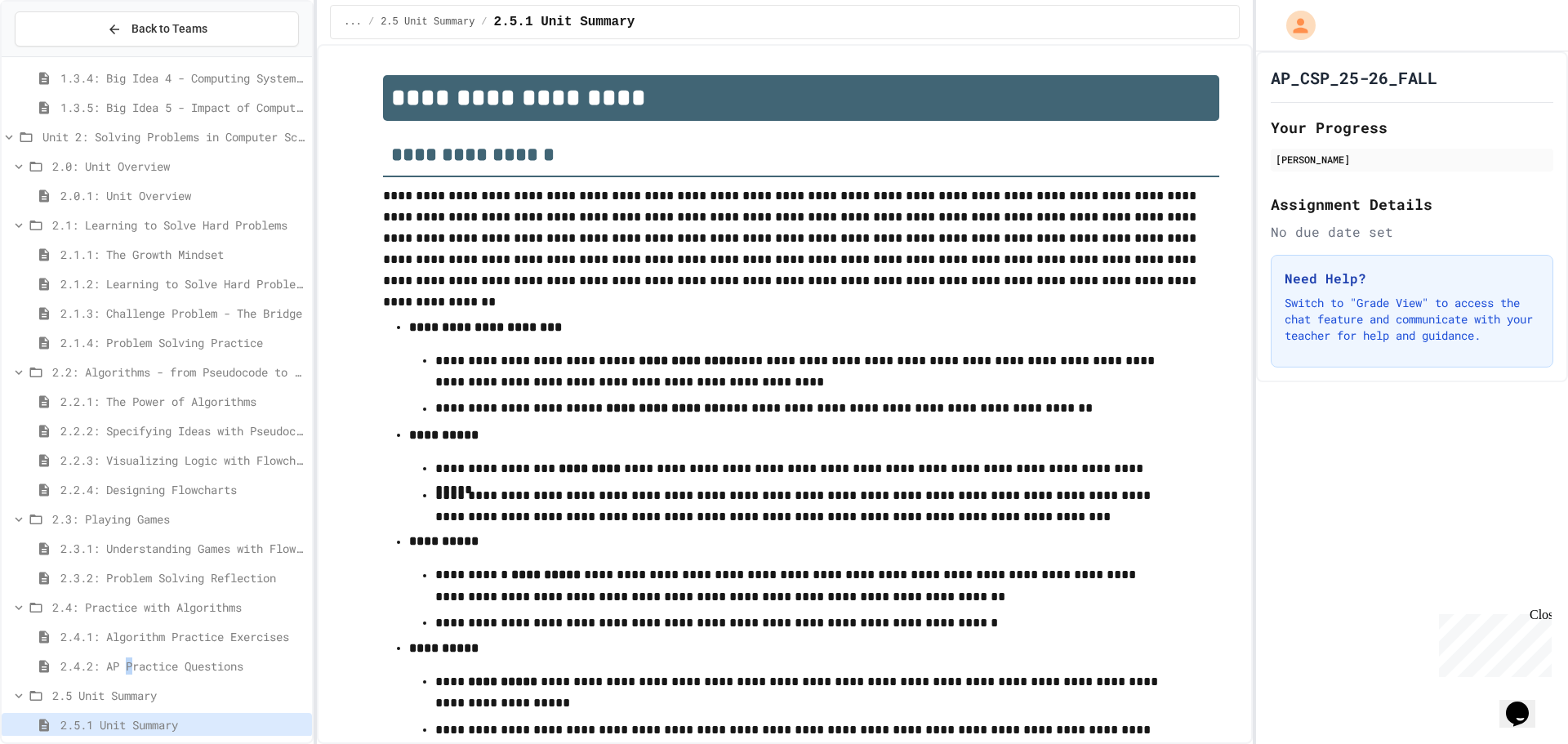
click at [135, 666] on span "2.4.2: AP Practice Questions" at bounding box center [182, 665] width 245 height 17
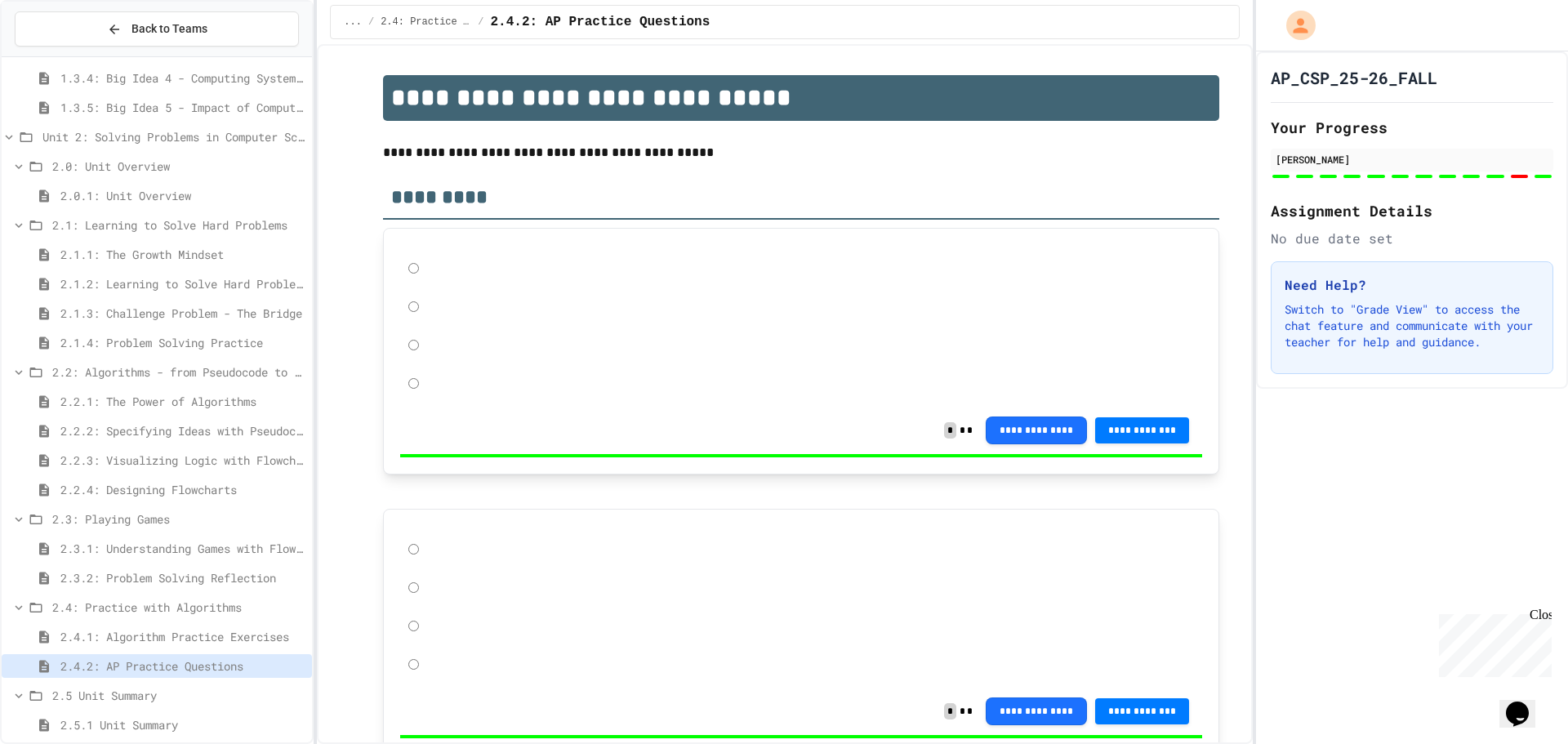
click at [143, 647] on div "2.4.1: Algorithm Practice Exercises" at bounding box center [157, 637] width 311 height 24
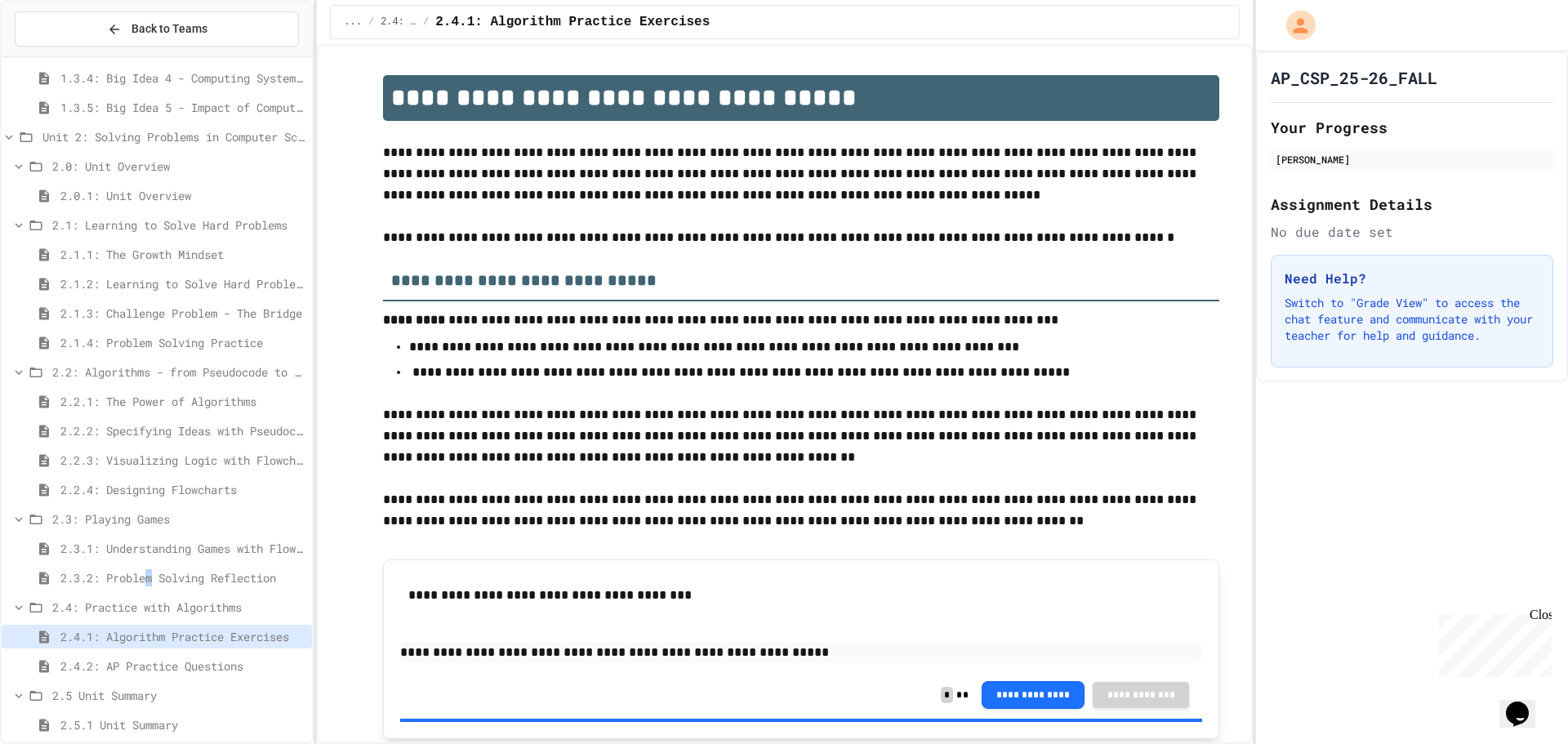
click at [153, 568] on div "2.3.2: Problem Solving Reflection" at bounding box center [157, 578] width 311 height 24
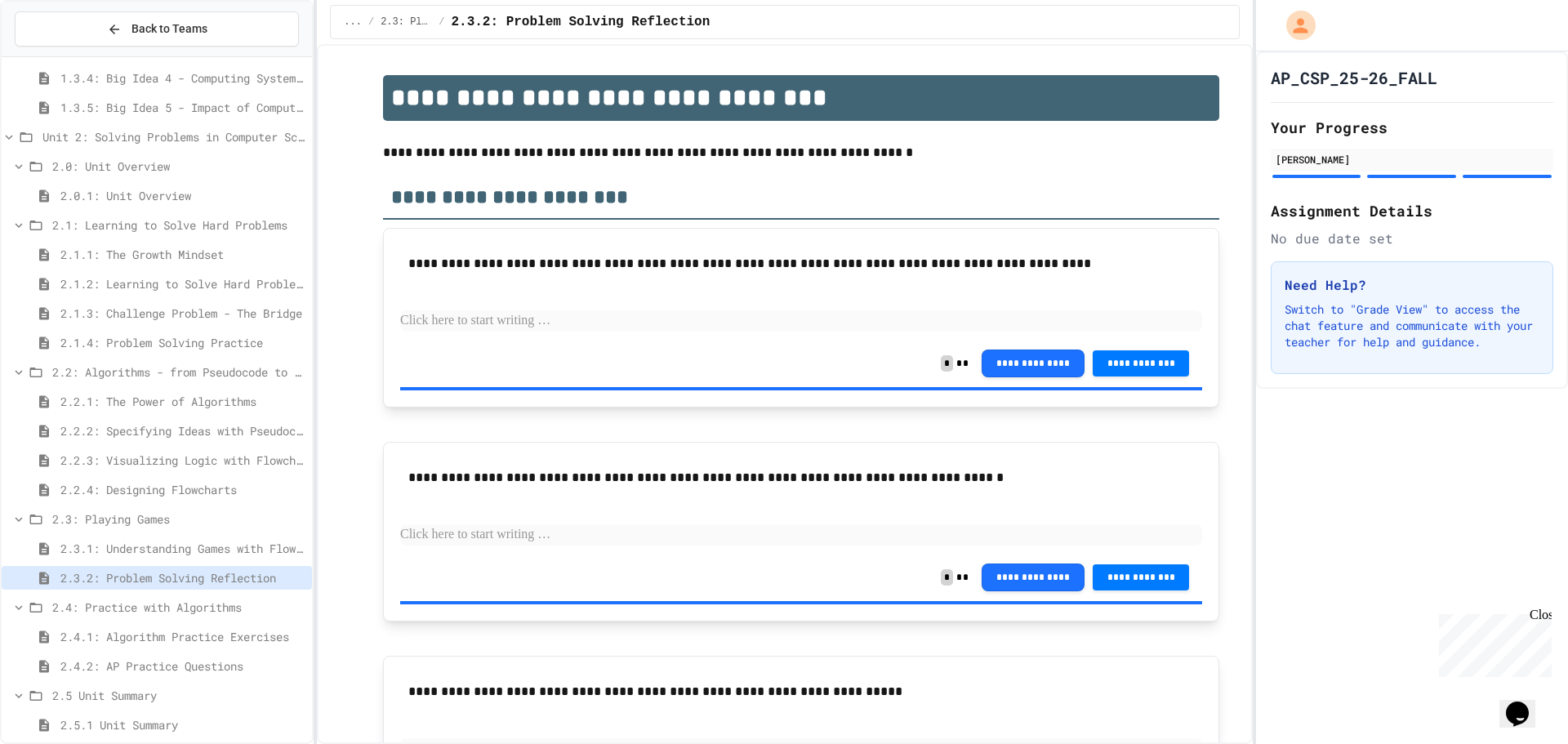
click at [158, 547] on span "2.3.1: Understanding Games with Flowcharts" at bounding box center [182, 548] width 245 height 17
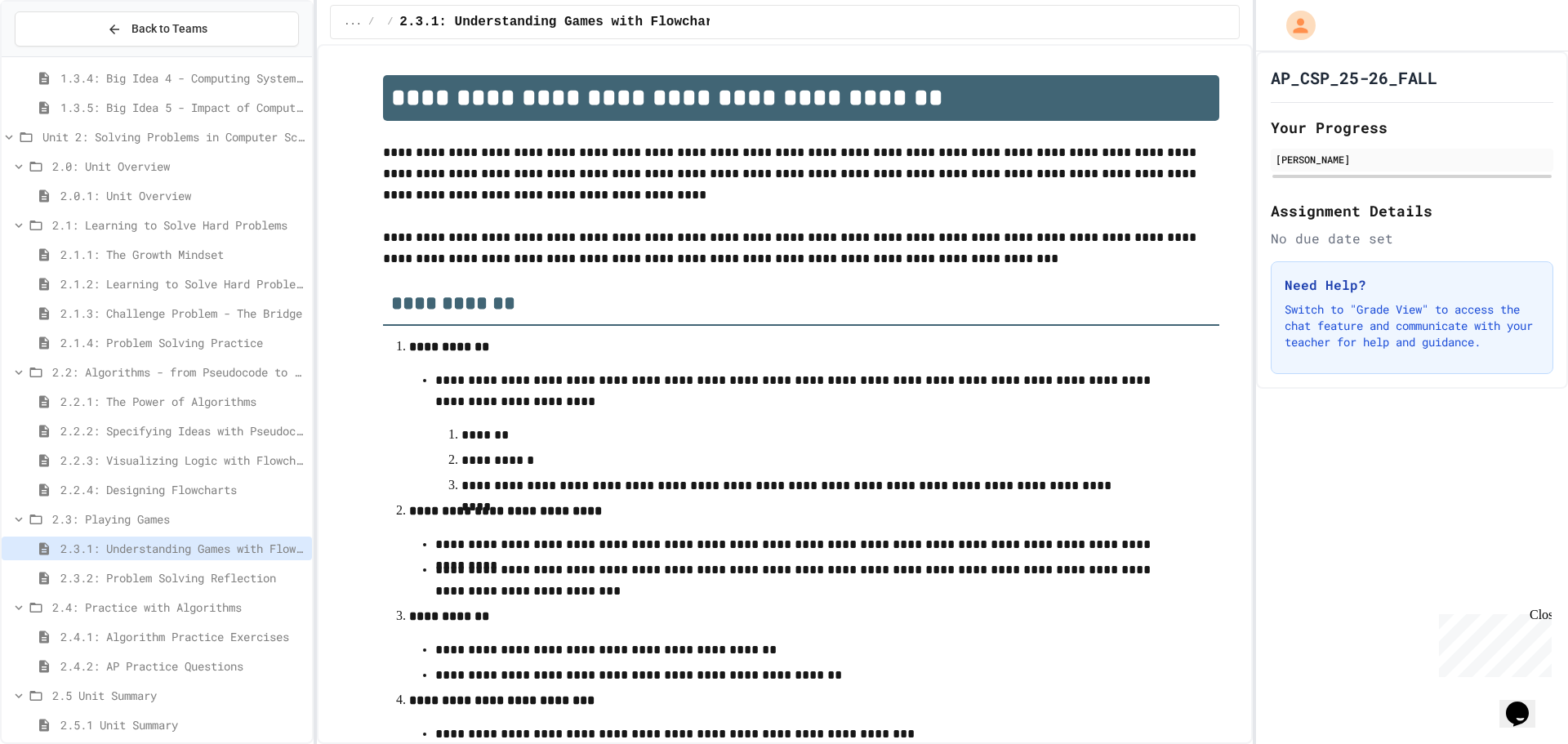
click at [174, 494] on span "2.2.4: Designing Flowcharts" at bounding box center [182, 489] width 245 height 17
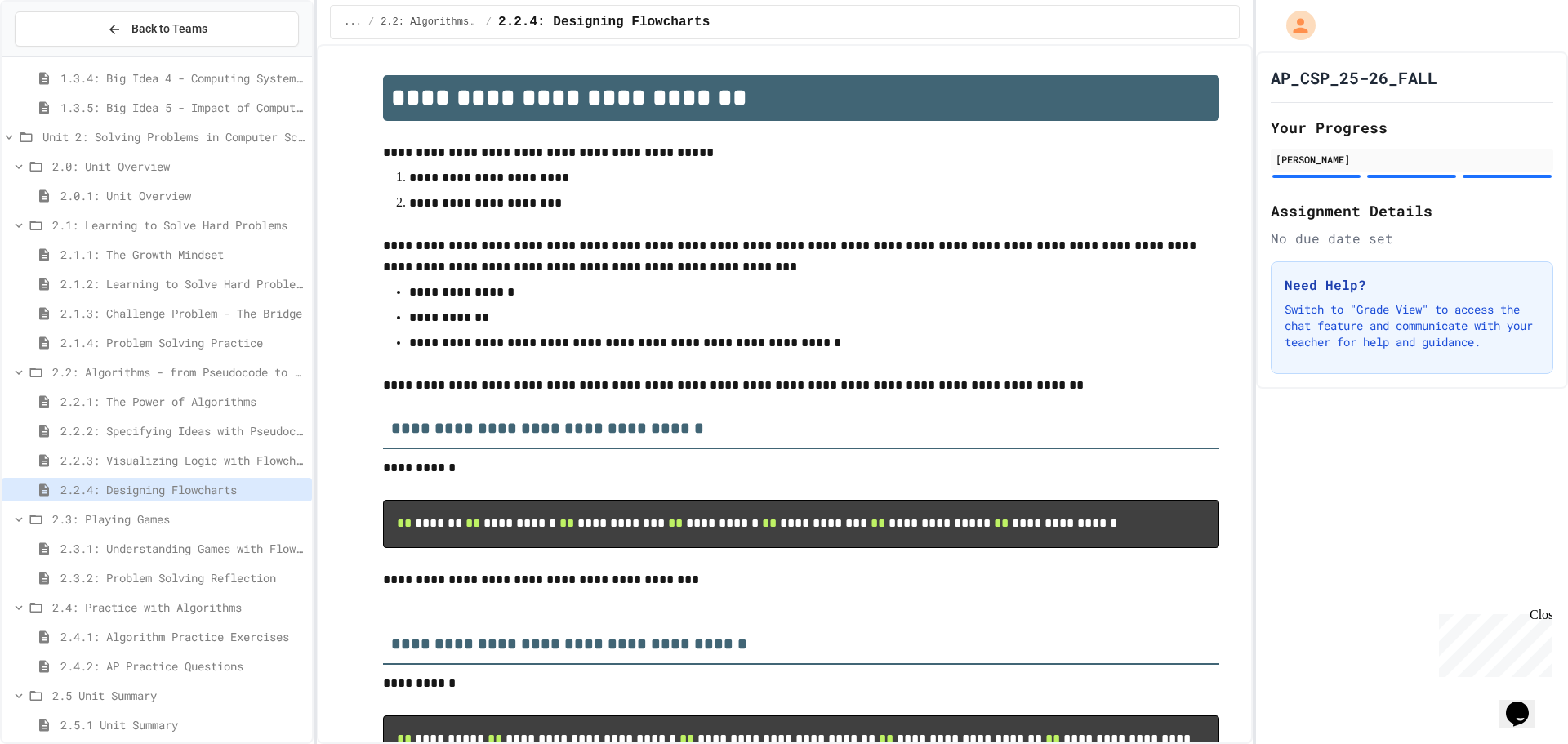
click at [176, 448] on div "2.2.2: Specifying Ideas with Pseudocode" at bounding box center [157, 434] width 311 height 30
click at [187, 452] on span "2.2.3: Visualizing Logic with Flowcharts" at bounding box center [182, 460] width 245 height 17
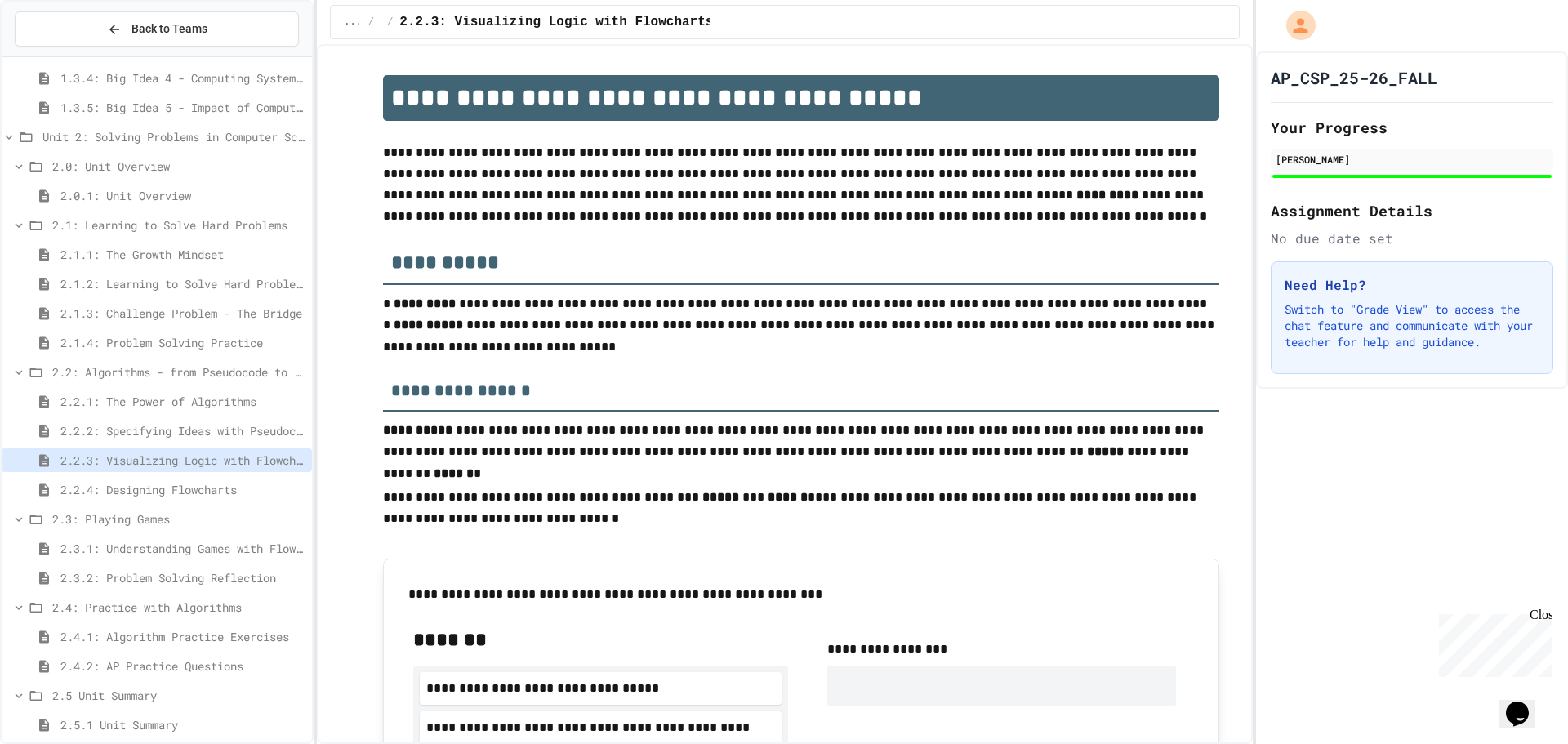
drag, startPoint x: 192, startPoint y: 434, endPoint x: 192, endPoint y: 423, distance: 11.0
click at [192, 423] on span "2.2.2: Specifying Ideas with Pseudocode" at bounding box center [182, 430] width 245 height 17
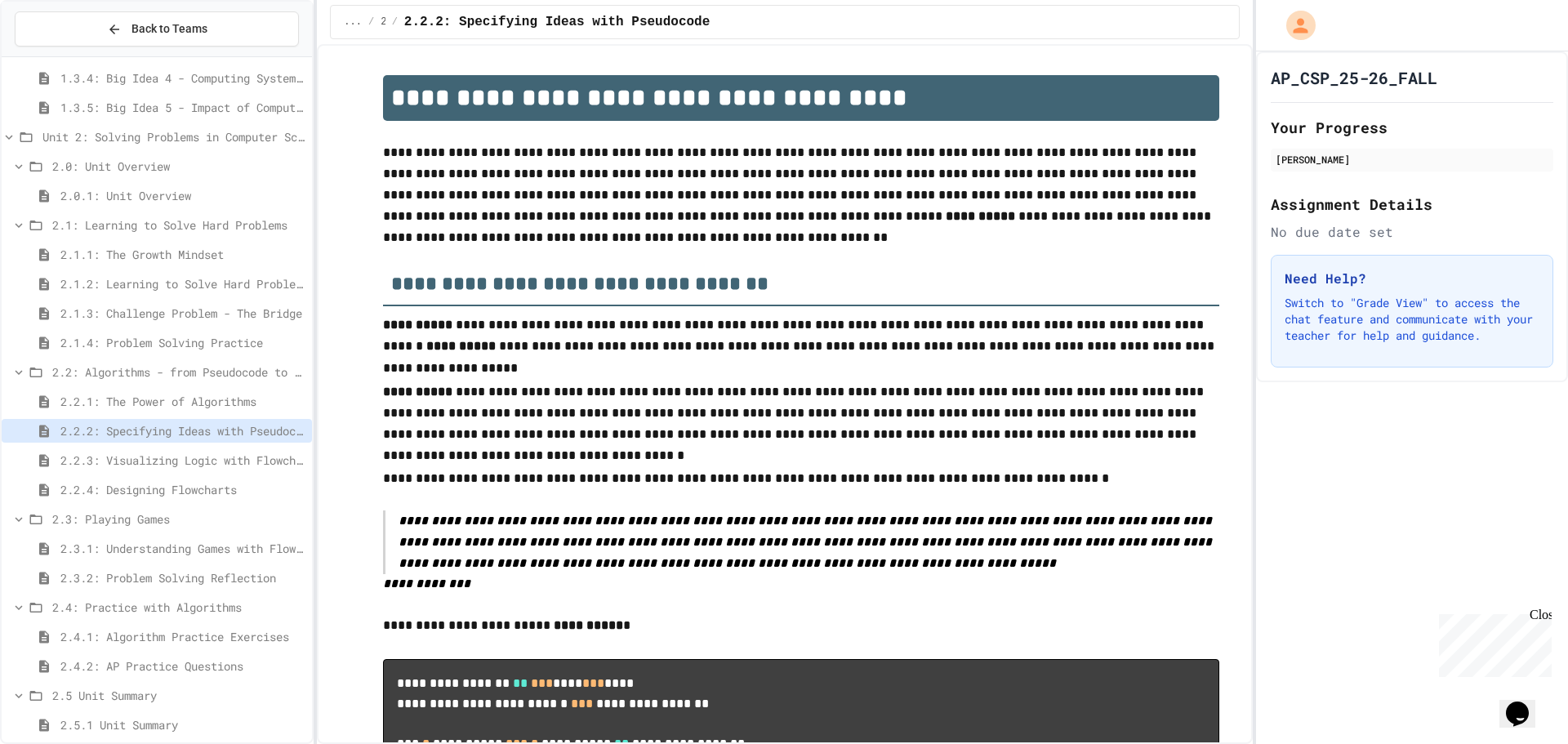
click at [200, 398] on span "2.2.1: The Power of Algorithms" at bounding box center [182, 401] width 245 height 17
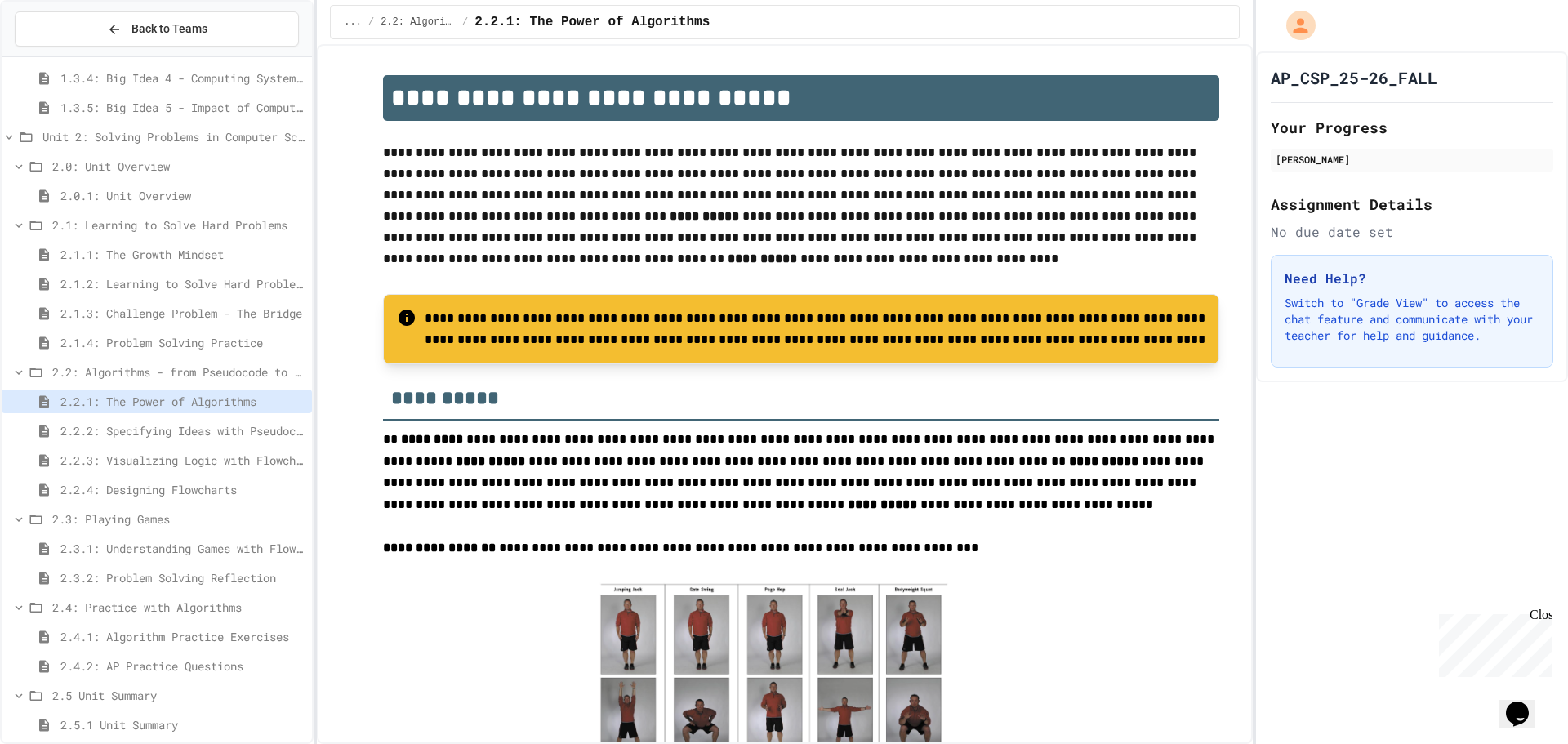
click at [189, 330] on div "2.1.3: Challenge Problem - The Bridge" at bounding box center [157, 316] width 311 height 30
click at [179, 341] on span "2.1.4: Problem Solving Practice" at bounding box center [182, 342] width 245 height 17
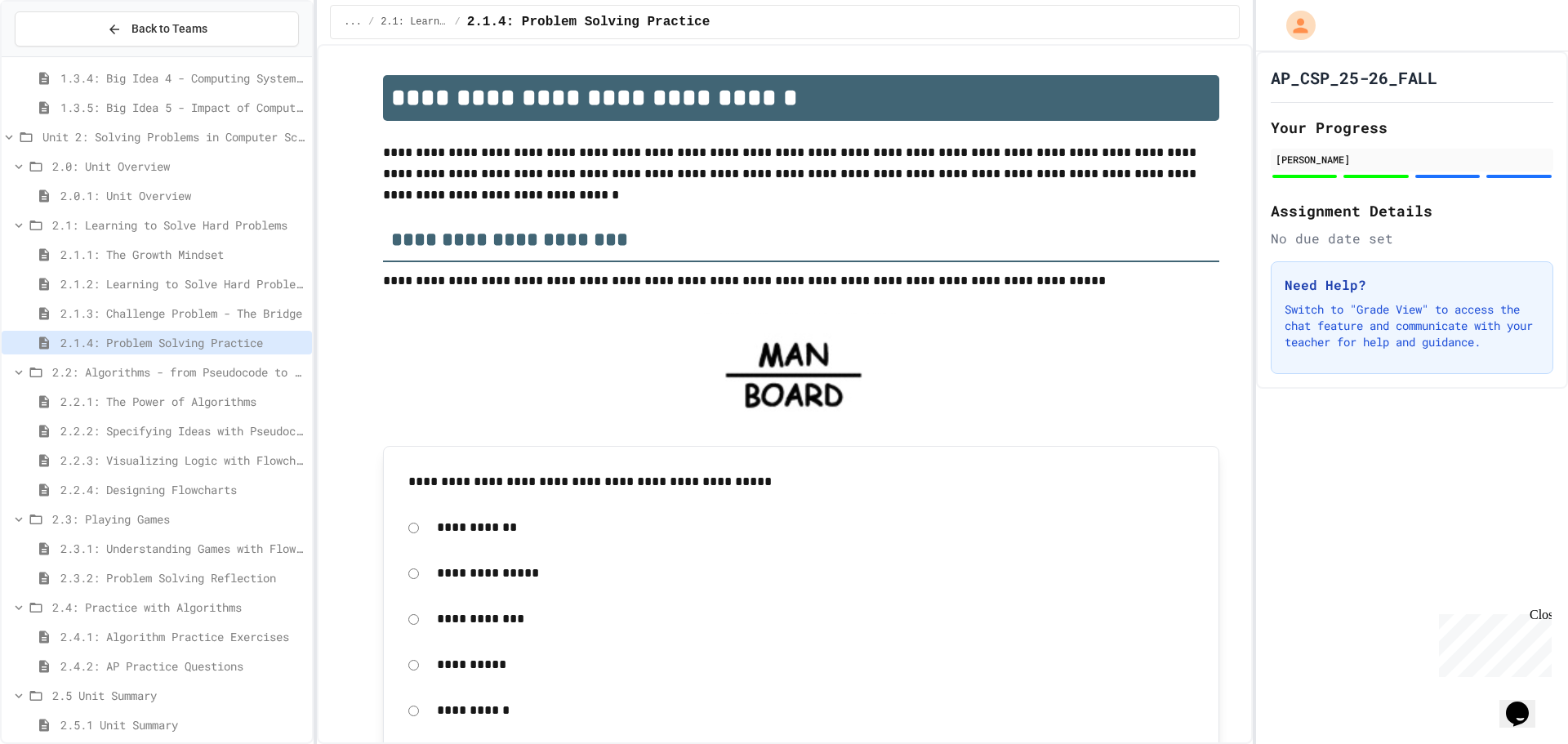
click at [170, 321] on span "2.1.3: Challenge Problem - The Bridge" at bounding box center [182, 313] width 245 height 17
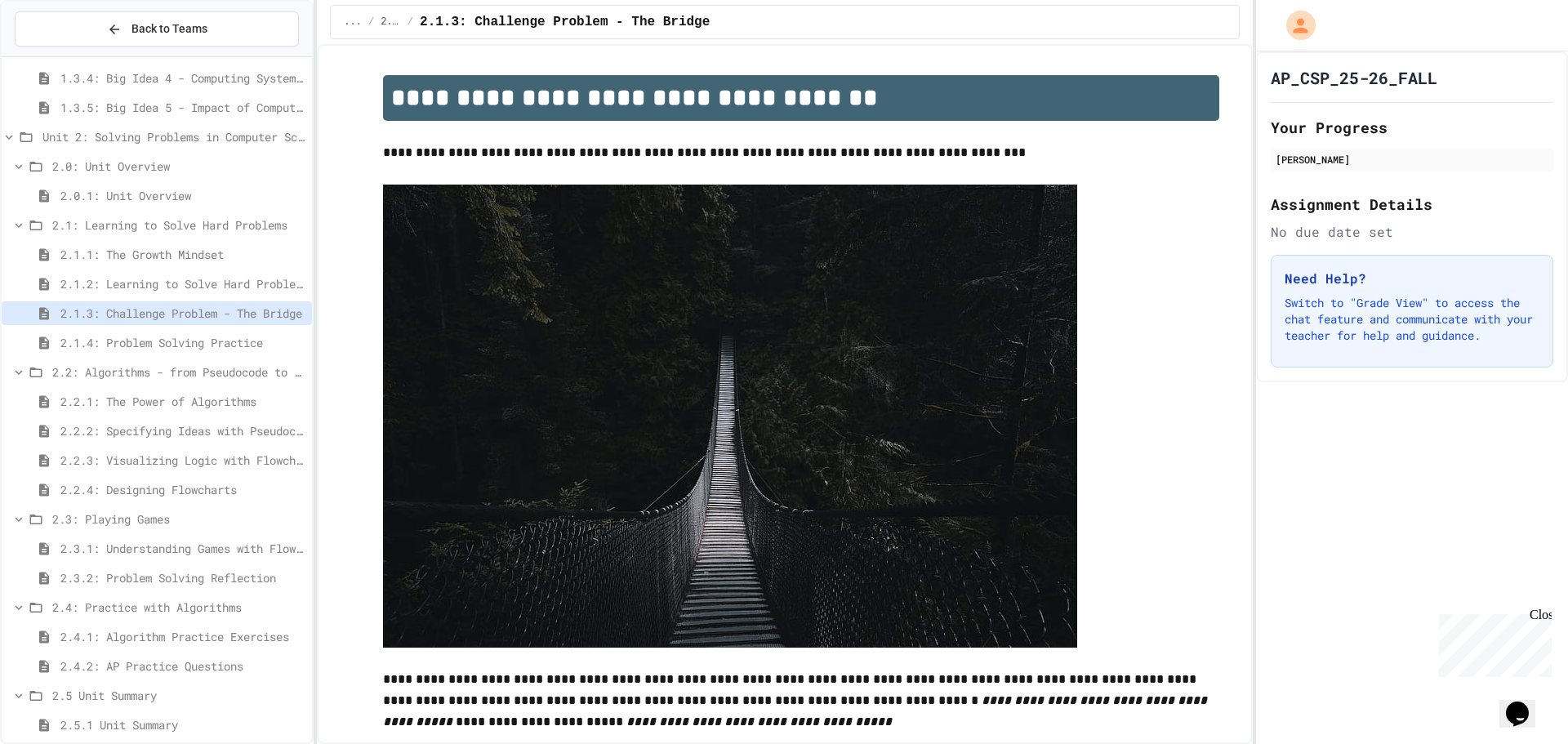
click at [189, 277] on span "2.1.2: Learning to Solve Hard Problems" at bounding box center [182, 283] width 245 height 17
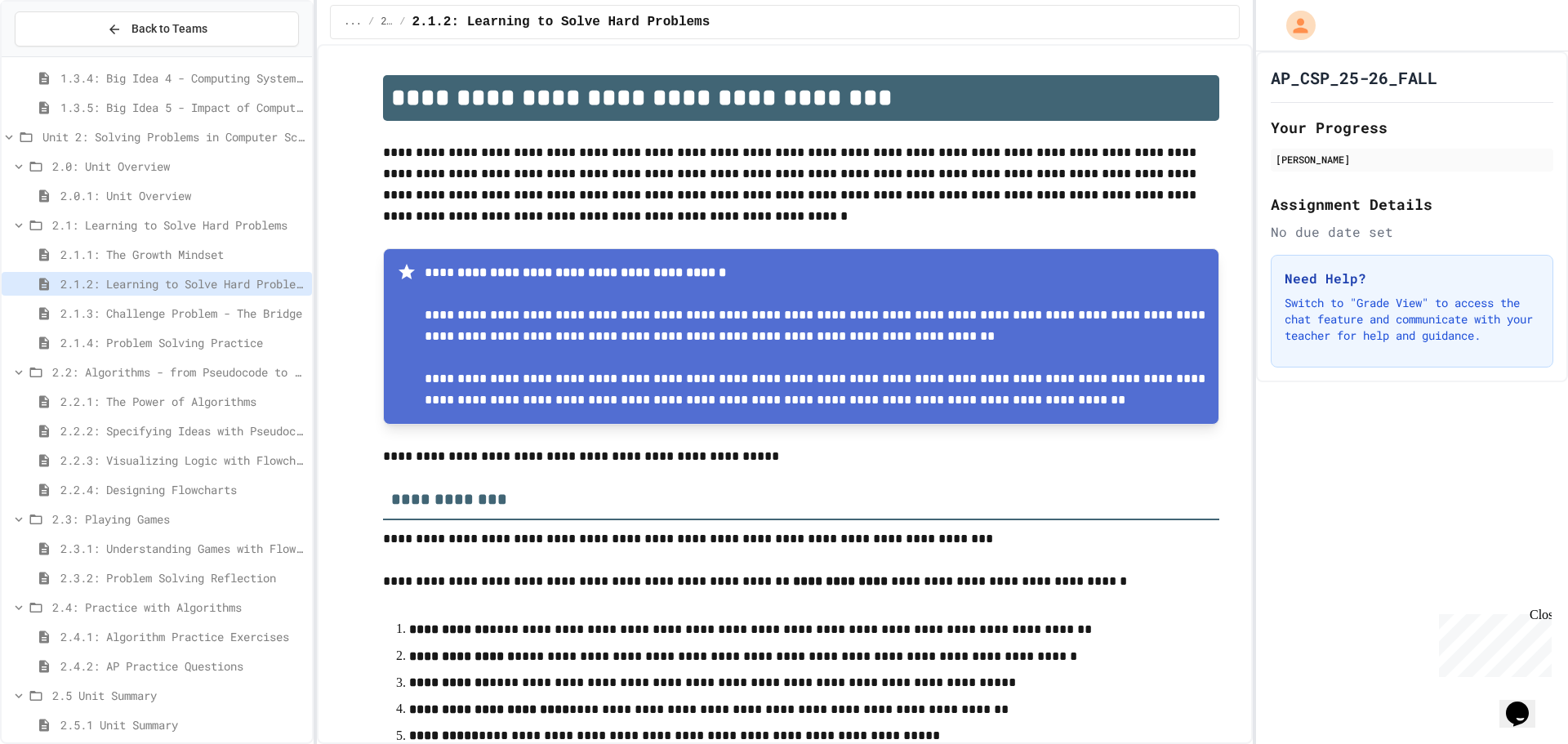
click at [190, 263] on span "2.1.1: The Growth Mindset" at bounding box center [182, 254] width 245 height 17
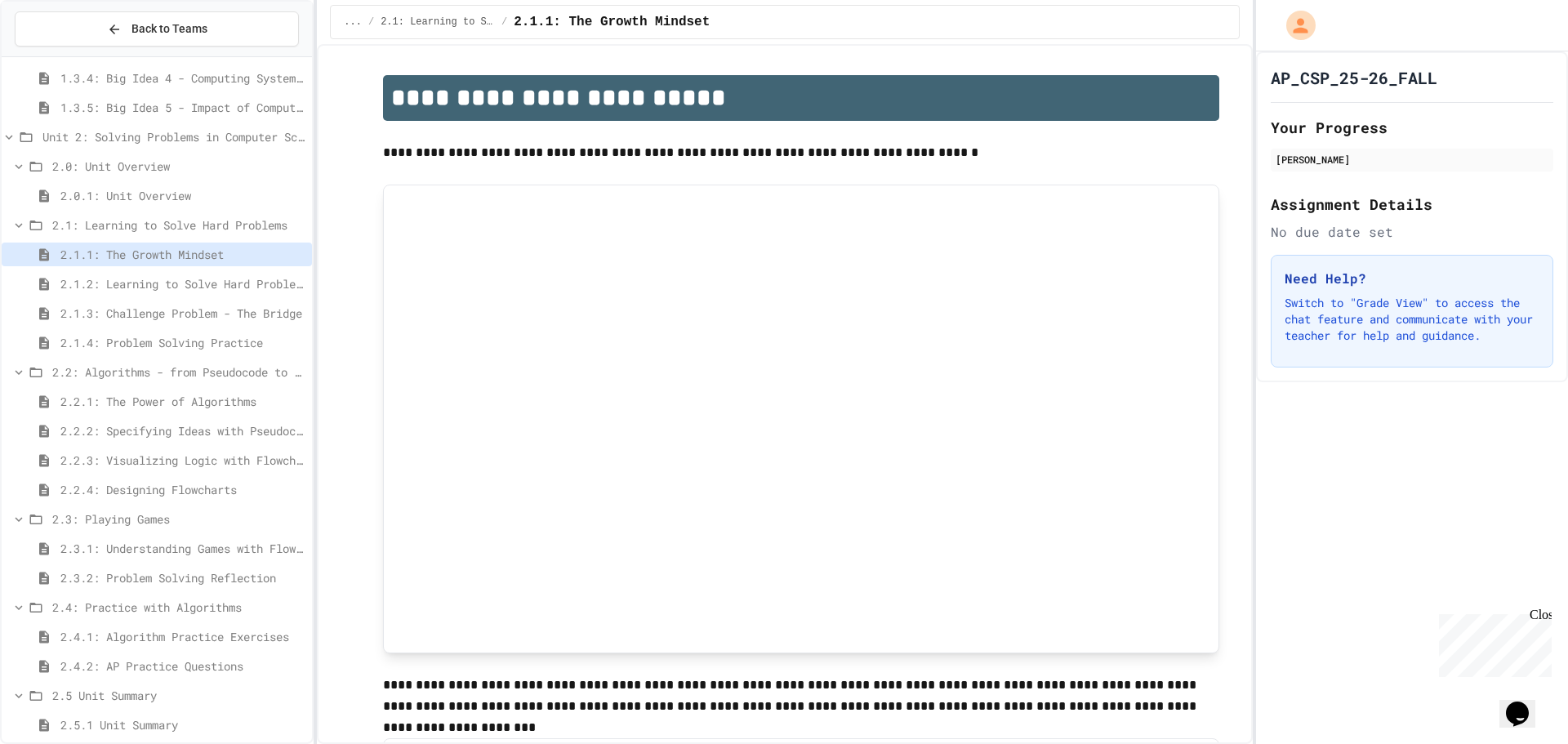
click at [175, 198] on span "2.0.1: Unit Overview" at bounding box center [182, 195] width 245 height 17
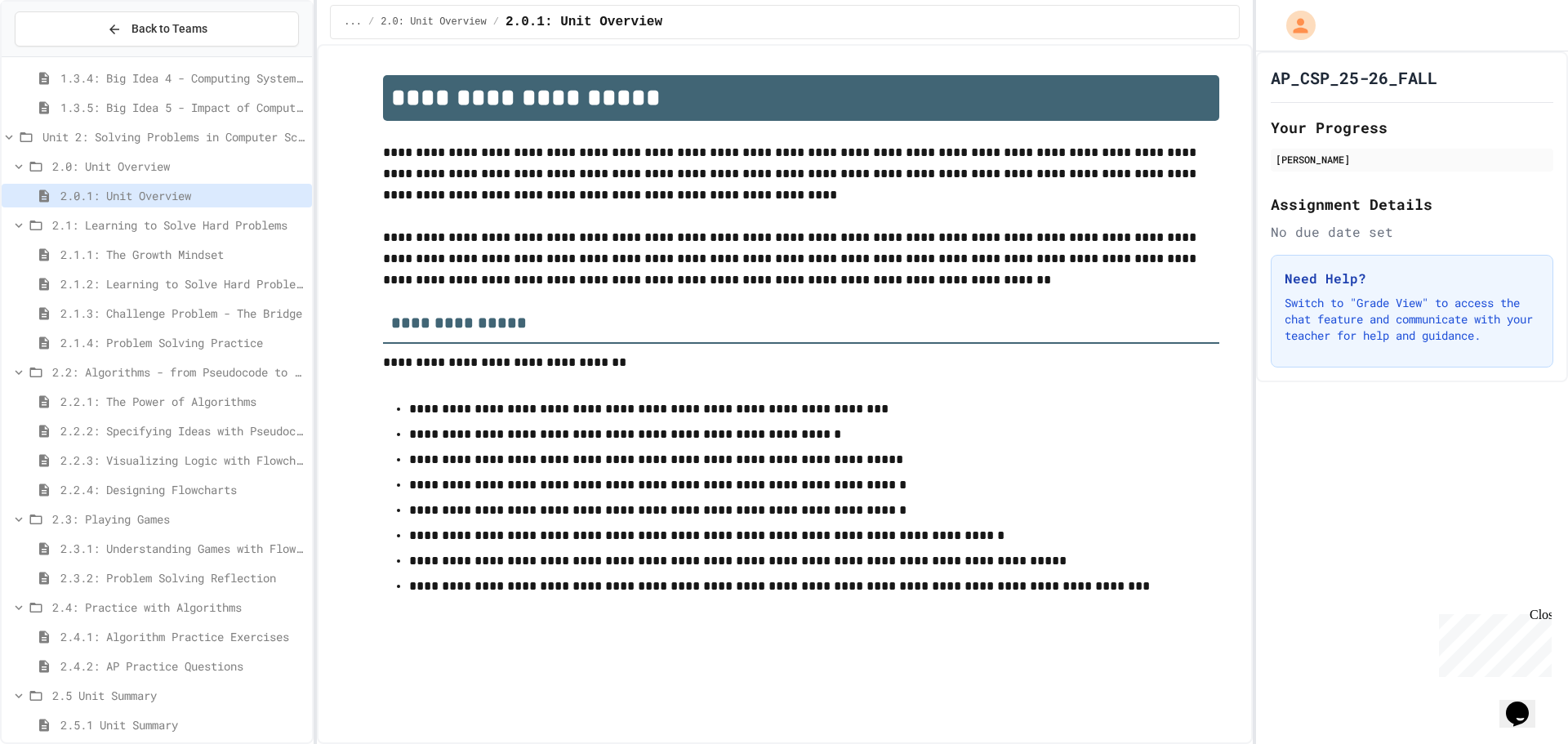
click at [176, 141] on span "Unit 2: Solving Problems in Computer Science" at bounding box center [173, 136] width 263 height 17
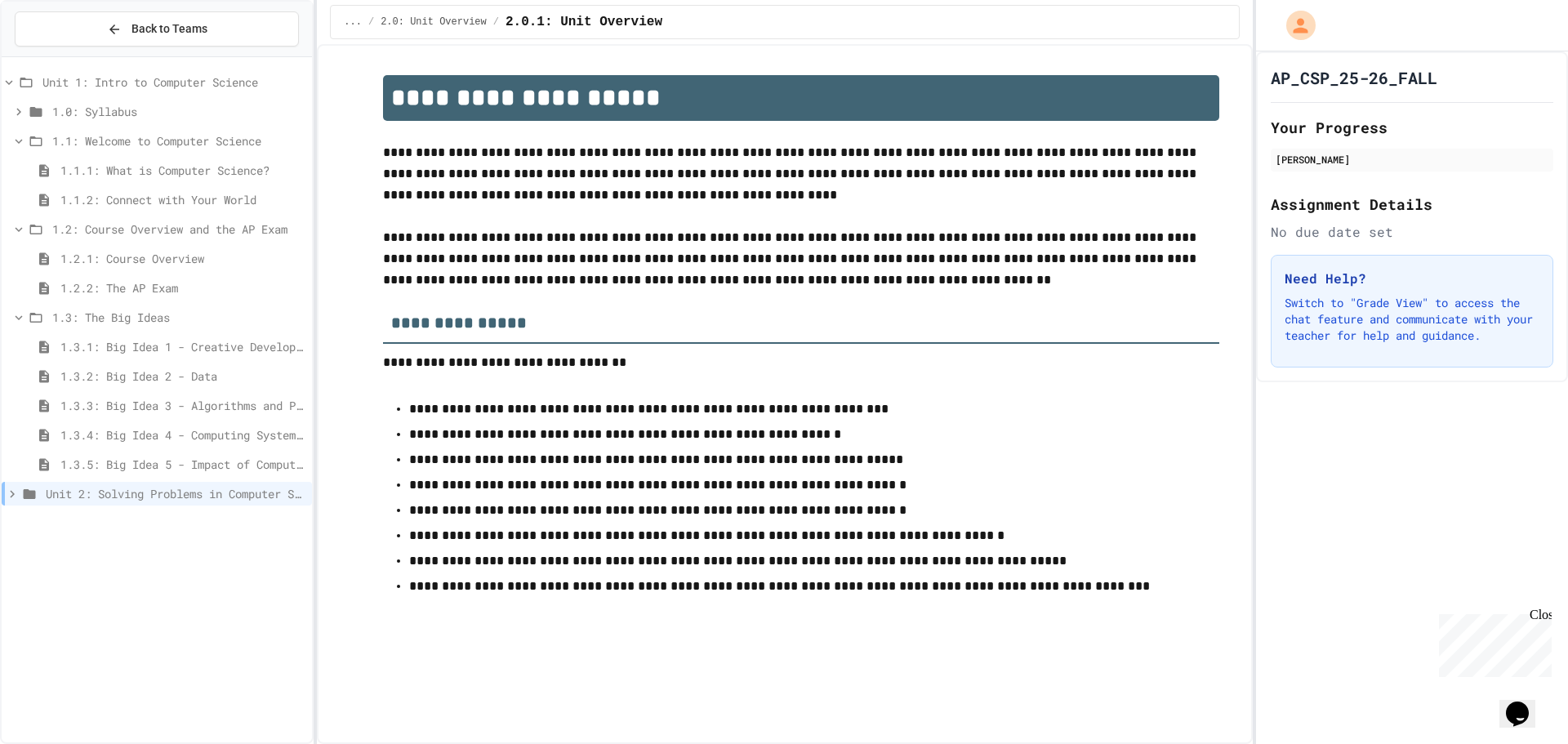
click at [105, 85] on span "Unit 1: Intro to Computer Science" at bounding box center [173, 82] width 263 height 17
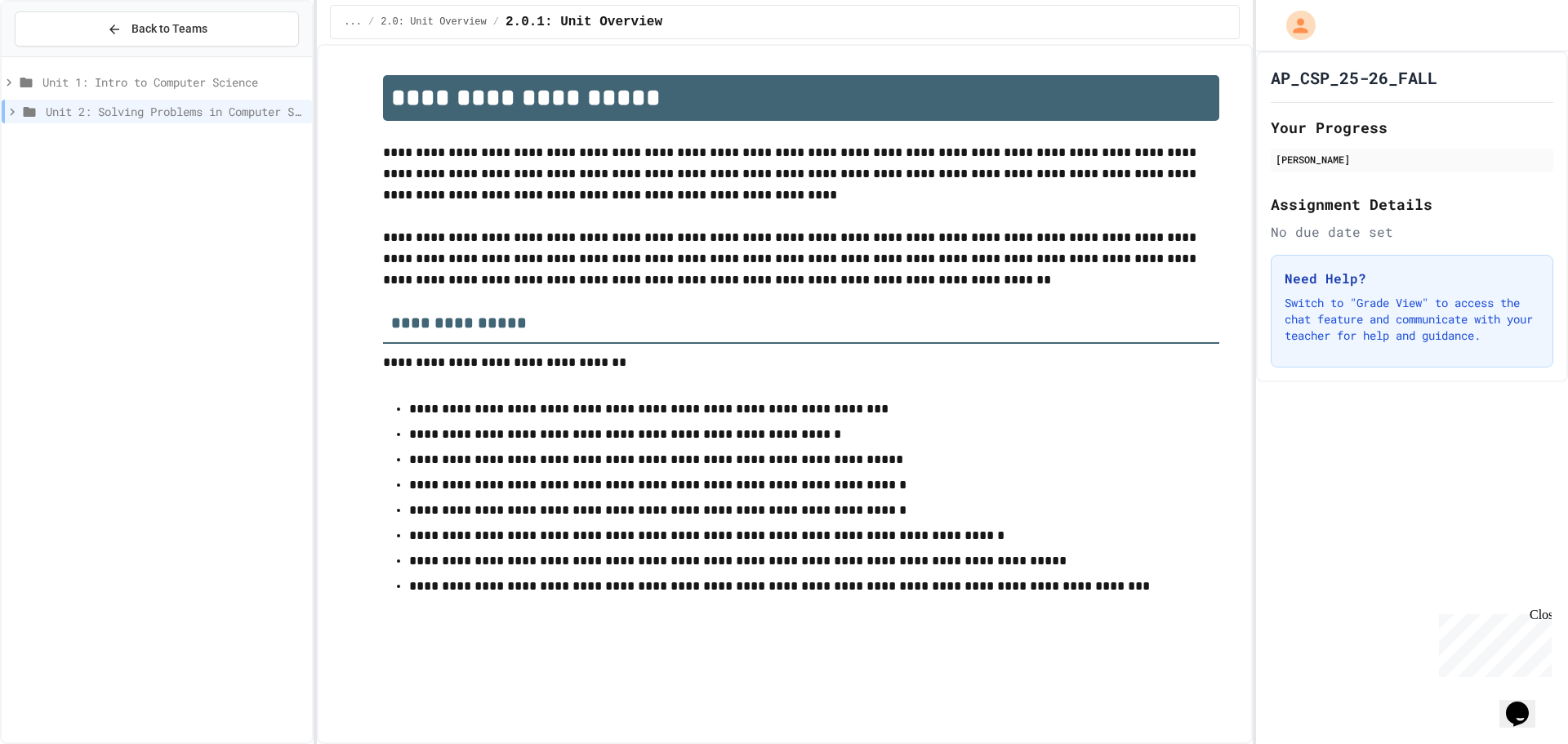
click at [12, 83] on icon at bounding box center [9, 82] width 15 height 15
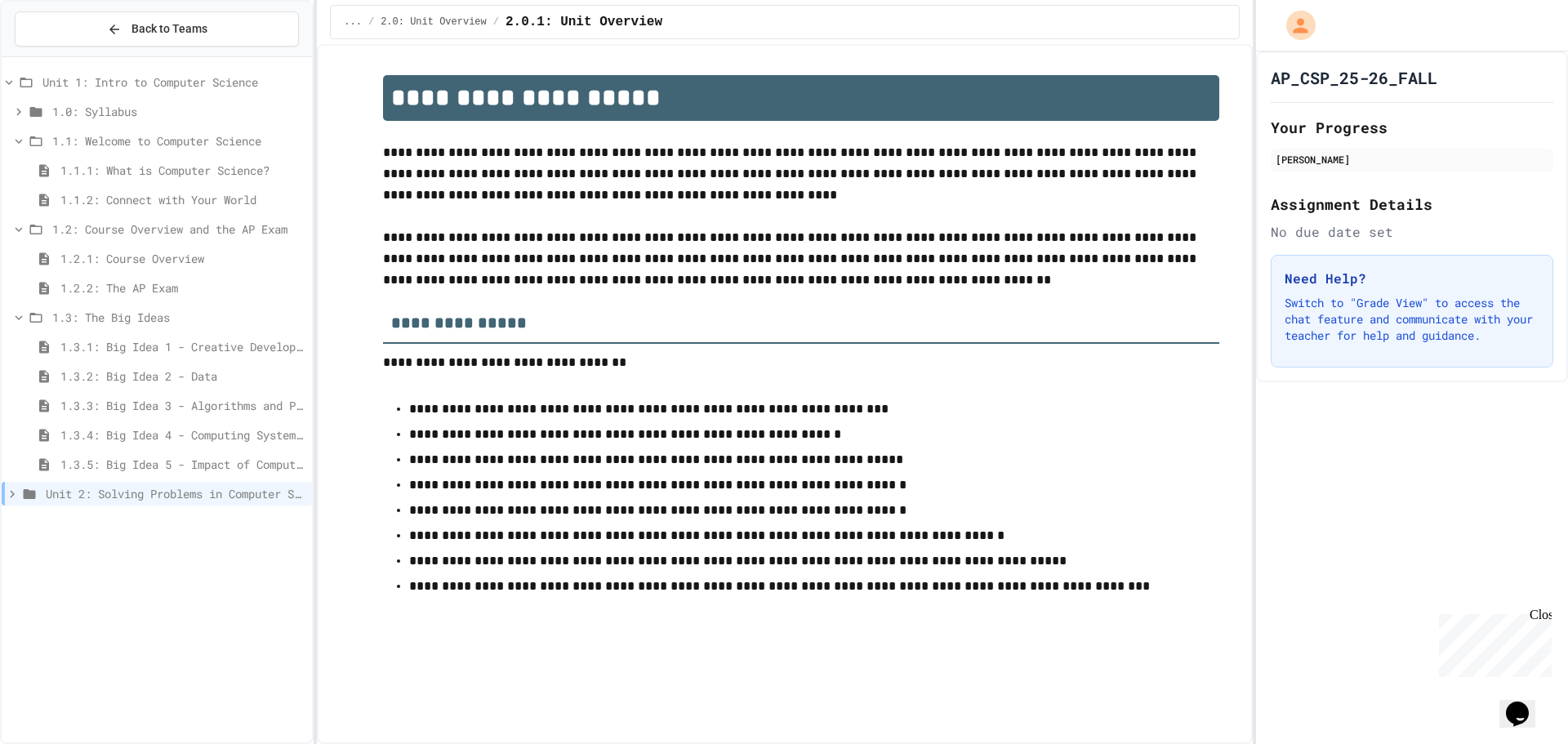
click at [18, 489] on icon at bounding box center [12, 494] width 15 height 15
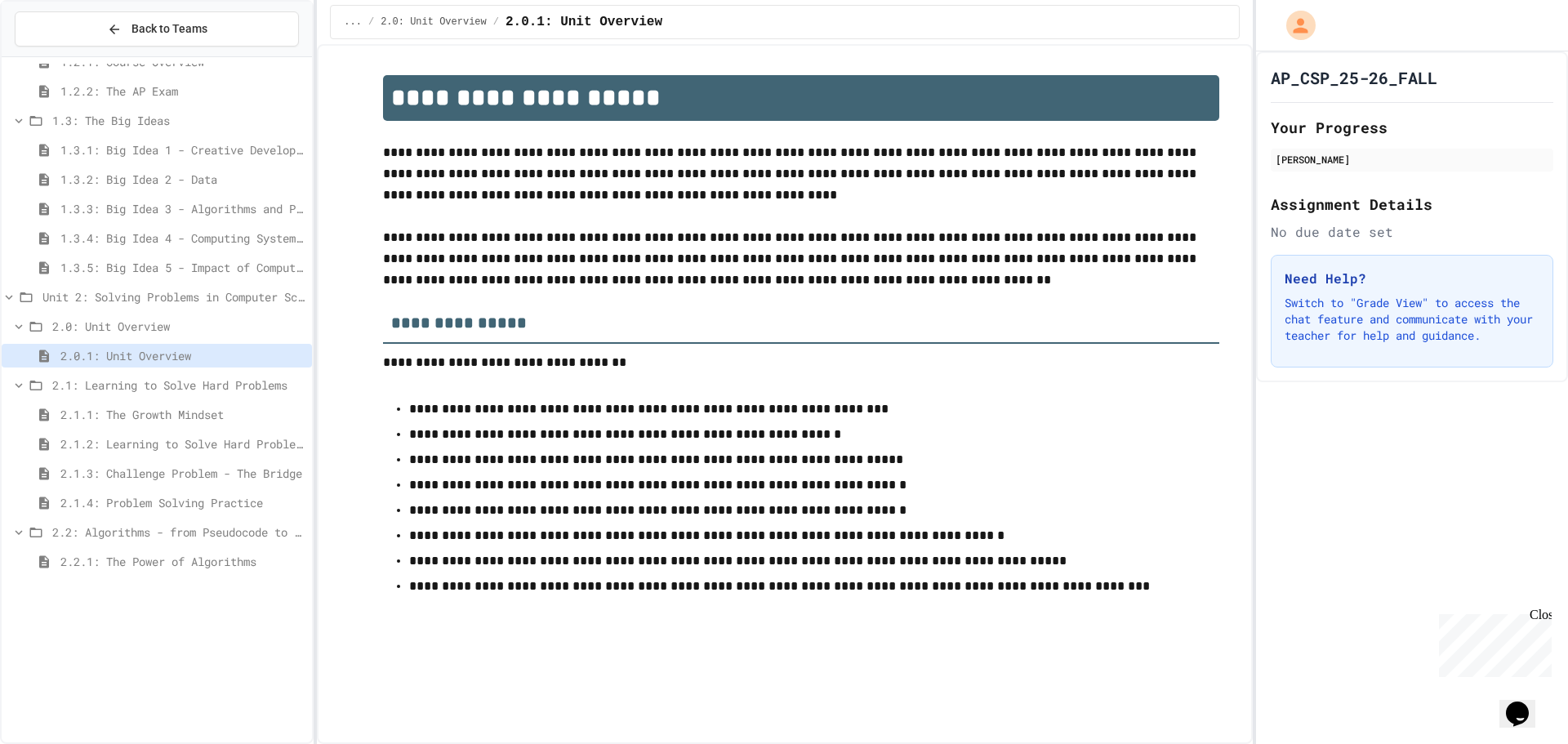
scroll to position [370, 0]
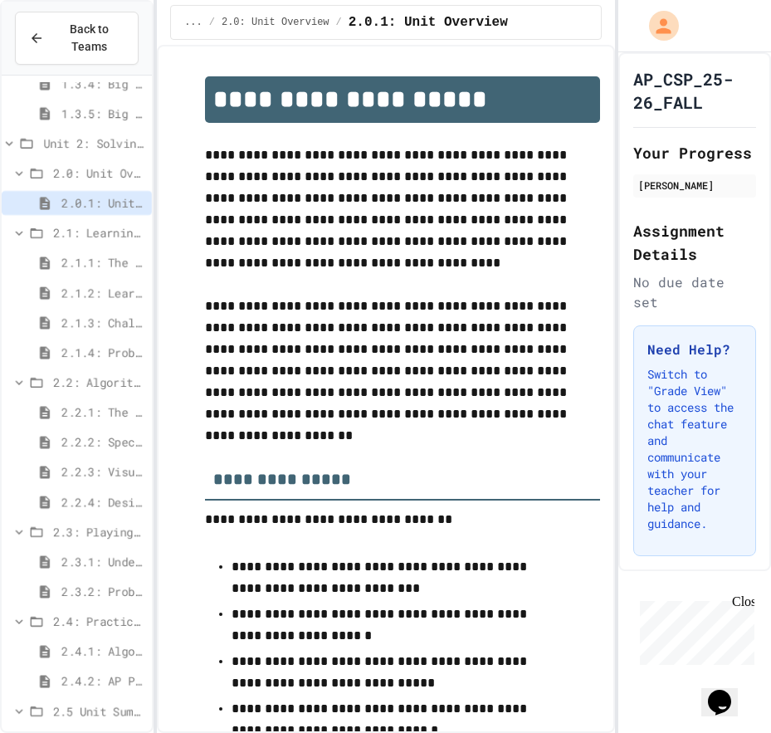
drag, startPoint x: 21, startPoint y: 279, endPoint x: 12, endPoint y: 205, distance: 74.5
click at [0, 267] on html "We are updating our servers at 7PM EST on 3/11/2025. JuiceMind should continue …" at bounding box center [385, 366] width 771 height 733
drag, startPoint x: 20, startPoint y: 162, endPoint x: -31, endPoint y: 164, distance: 50.7
